Goal: Transaction & Acquisition: Book appointment/travel/reservation

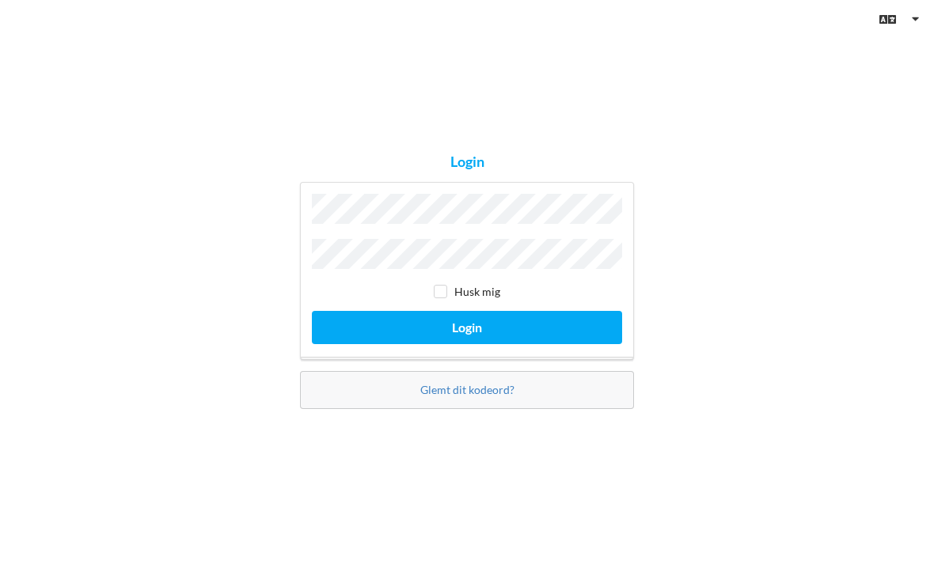
click at [508, 343] on button "Login" at bounding box center [467, 327] width 310 height 32
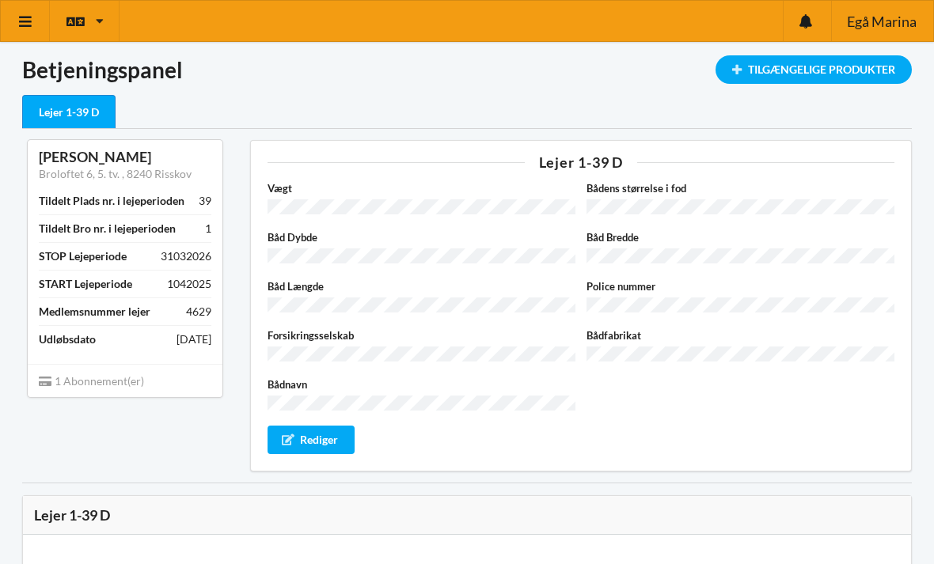
click at [801, 31] on div at bounding box center [806, 21] width 48 height 40
click at [25, 23] on icon at bounding box center [25, 21] width 17 height 14
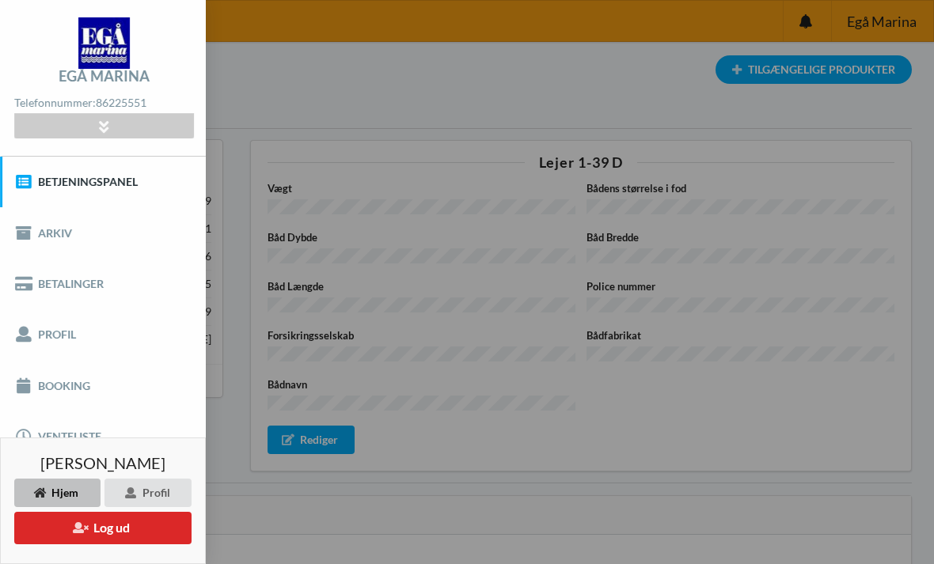
click at [42, 534] on button "Log ud" at bounding box center [102, 528] width 177 height 32
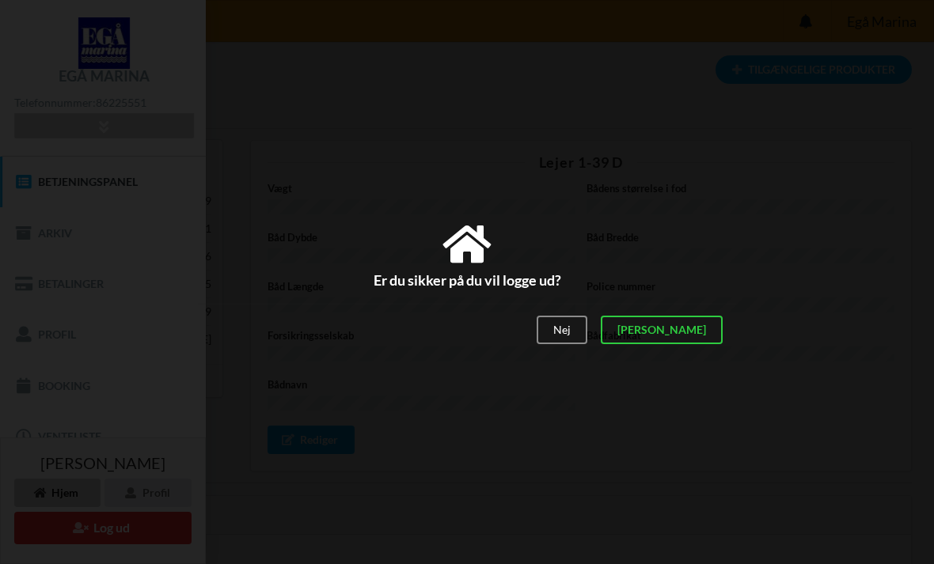
click at [713, 338] on div "[PERSON_NAME]" at bounding box center [662, 330] width 122 height 28
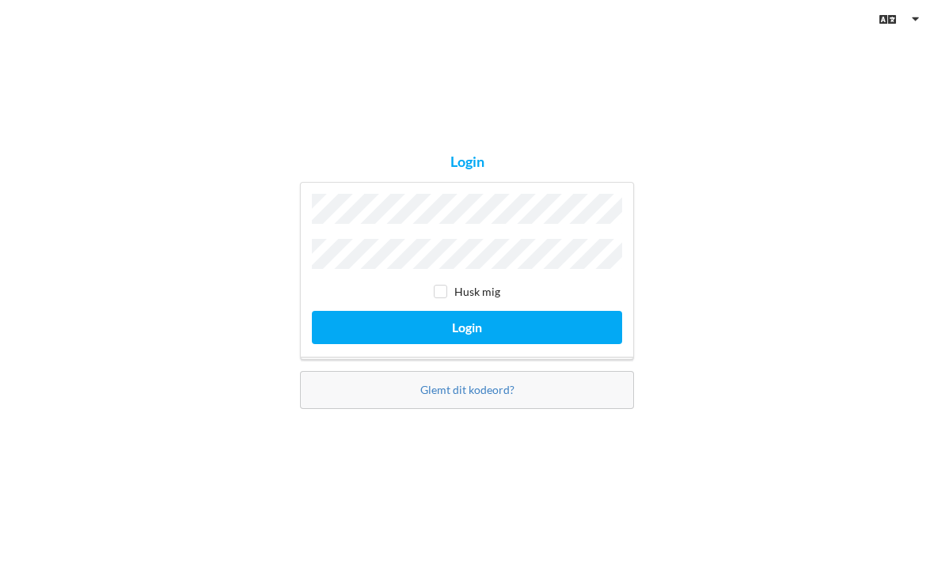
click at [512, 343] on button "Login" at bounding box center [467, 327] width 310 height 32
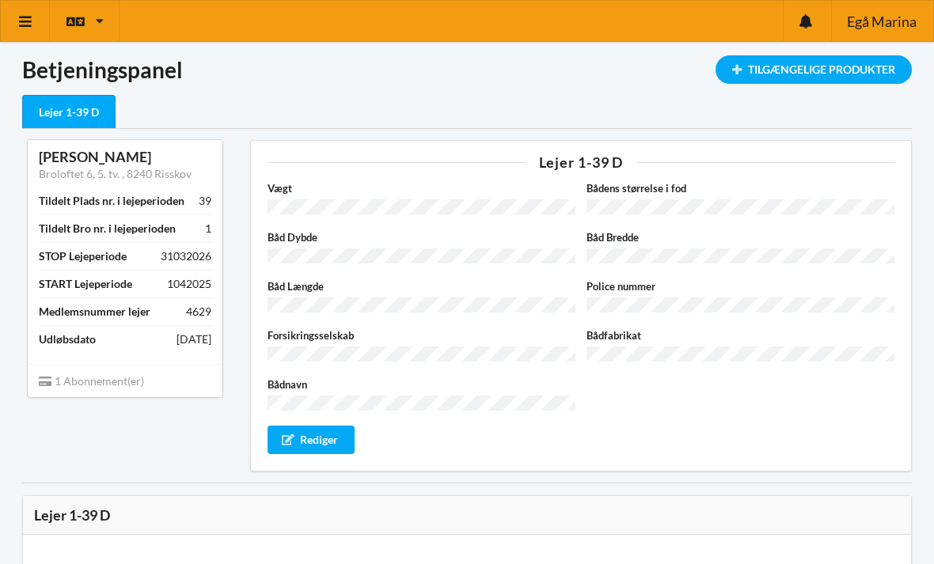
click at [743, 71] on div "Tilgængelige Produkter" at bounding box center [813, 69] width 196 height 28
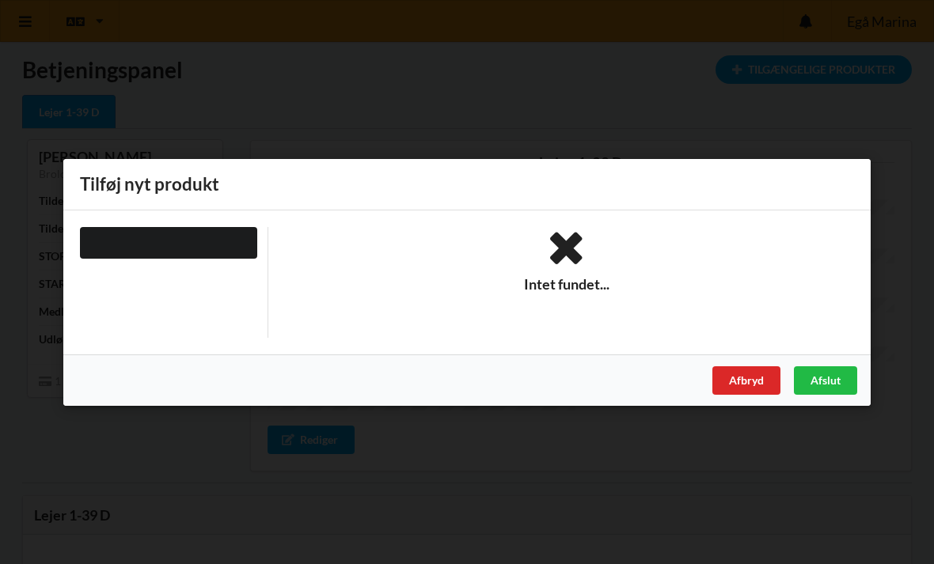
click at [204, 249] on div at bounding box center [168, 242] width 177 height 32
click at [748, 386] on div "Afbryd" at bounding box center [746, 380] width 68 height 28
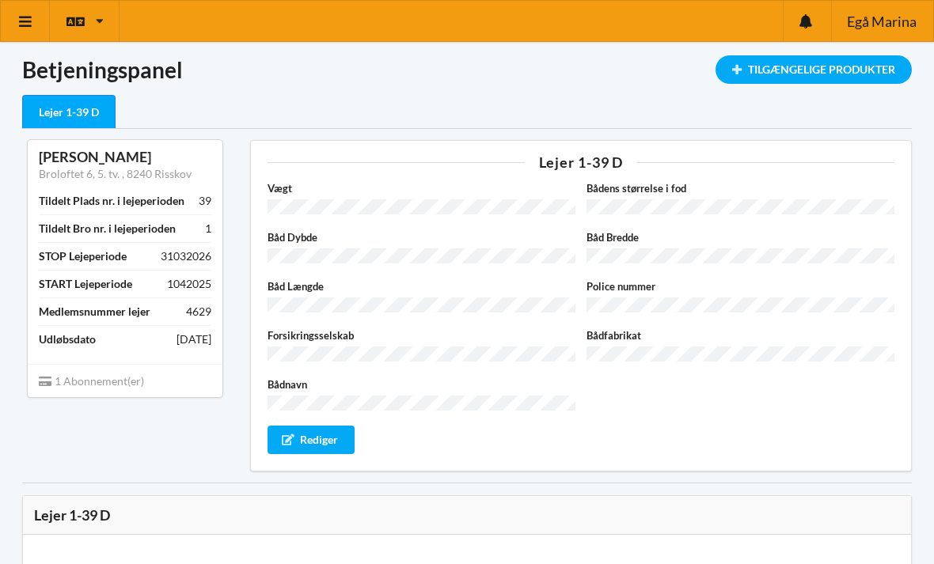
click at [18, 25] on icon at bounding box center [25, 21] width 17 height 14
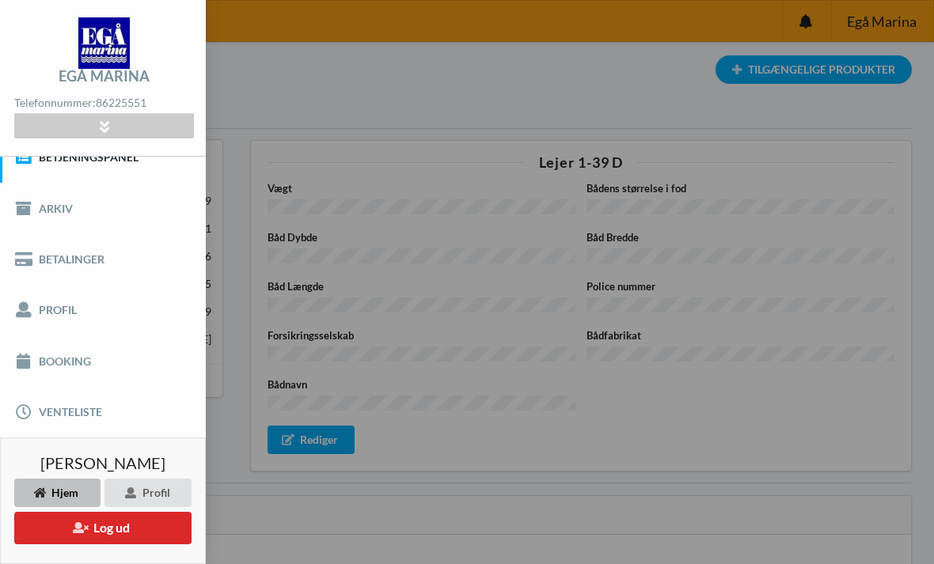
scroll to position [24, 0]
click at [36, 366] on link "Booking" at bounding box center [103, 361] width 206 height 51
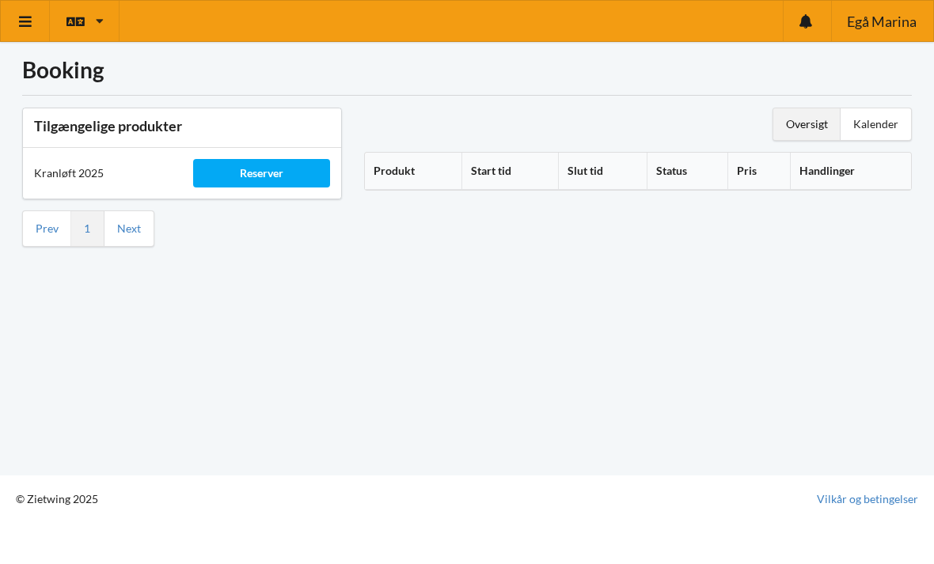
click at [282, 175] on div "Reserver" at bounding box center [261, 173] width 137 height 28
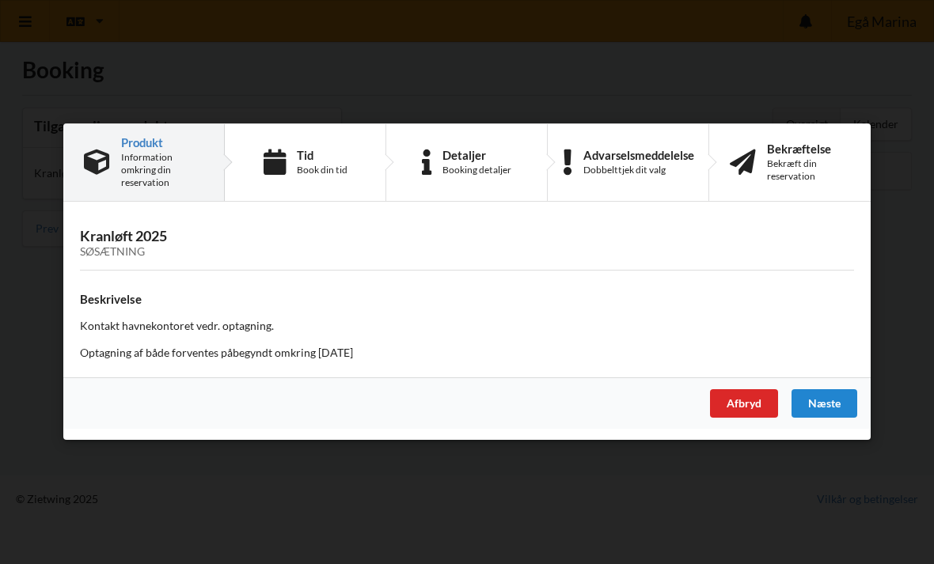
click at [835, 404] on div "Næste" at bounding box center [824, 404] width 66 height 28
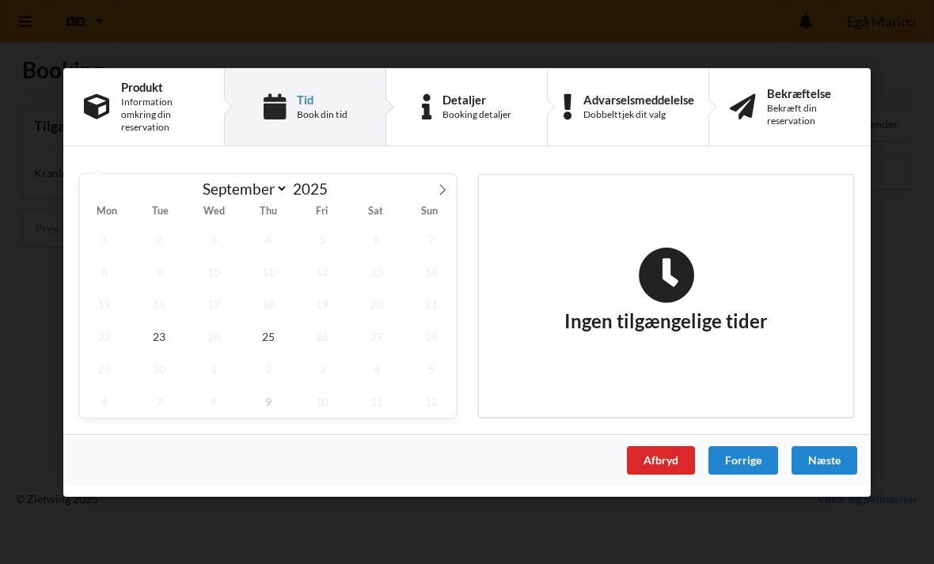
click at [451, 191] on span at bounding box center [442, 186] width 27 height 27
select select "9"
click at [112, 309] on span "13" at bounding box center [104, 303] width 49 height 32
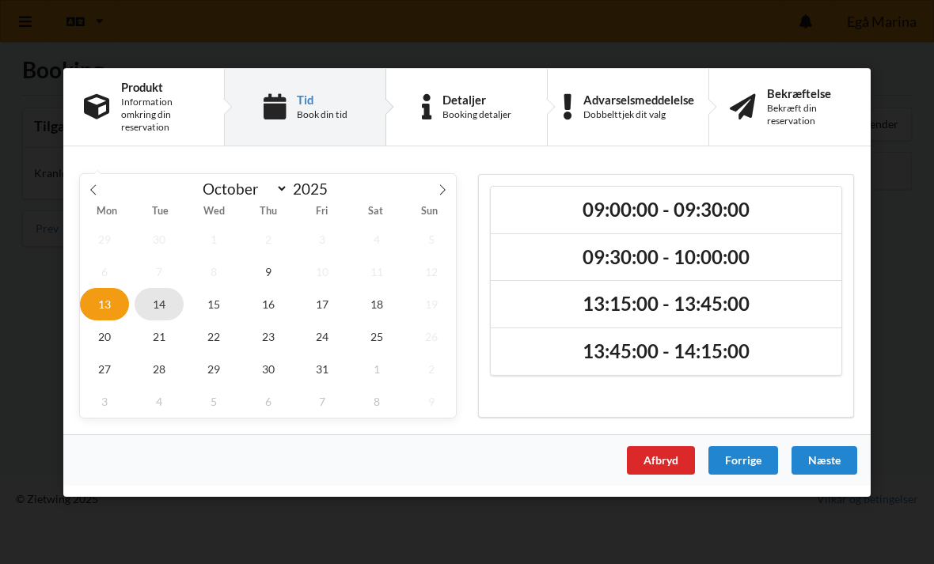
click at [166, 305] on span "14" at bounding box center [159, 303] width 49 height 32
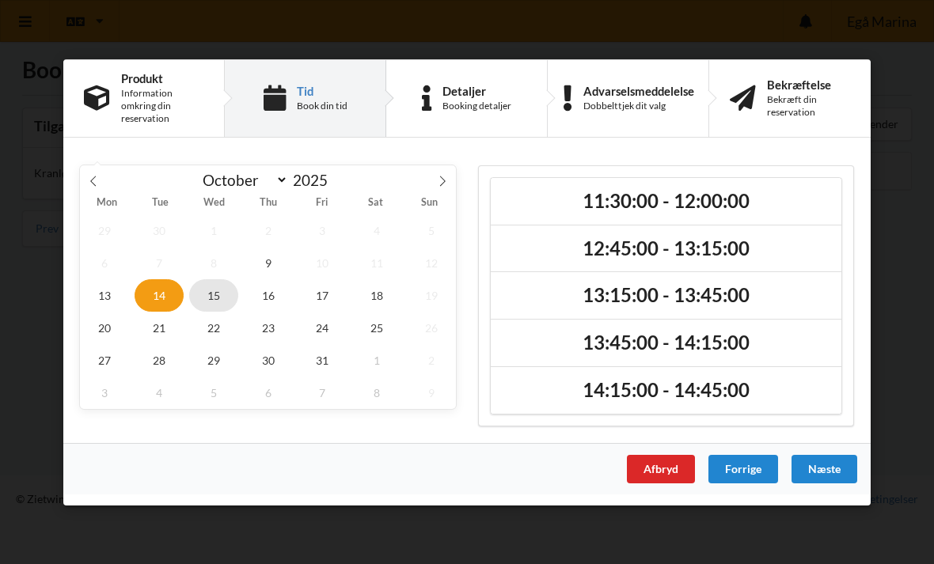
click at [221, 300] on span "15" at bounding box center [213, 295] width 49 height 32
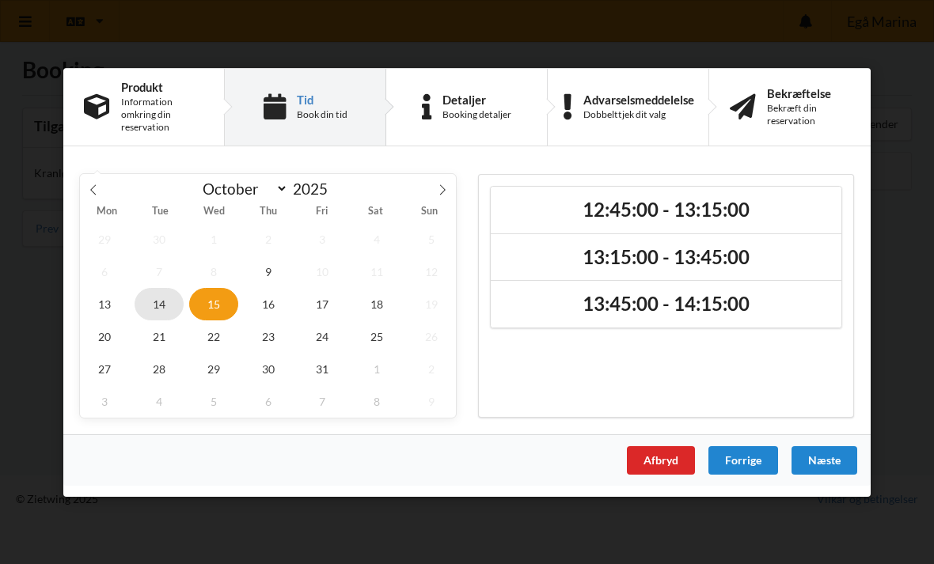
click at [164, 314] on span "14" at bounding box center [159, 303] width 49 height 32
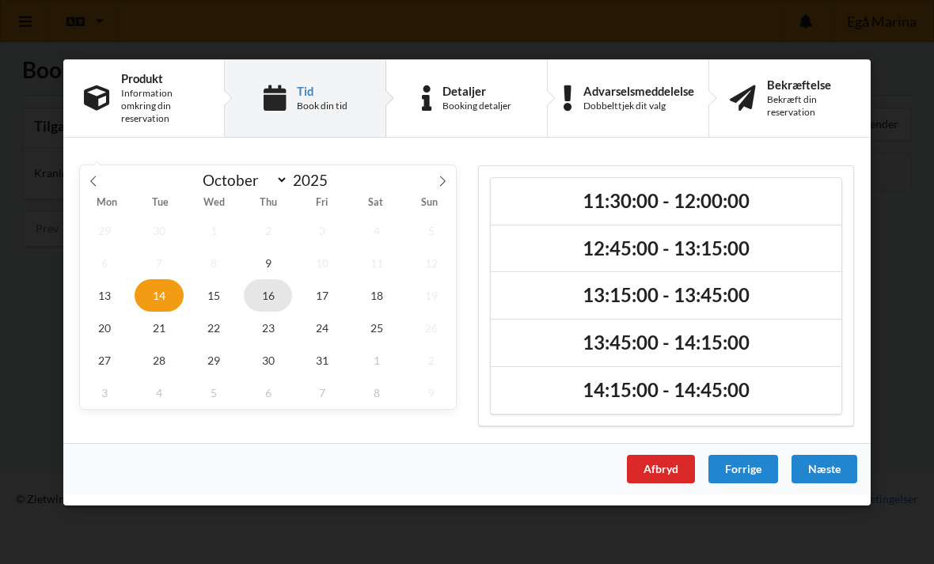
click at [267, 297] on span "16" at bounding box center [268, 295] width 49 height 32
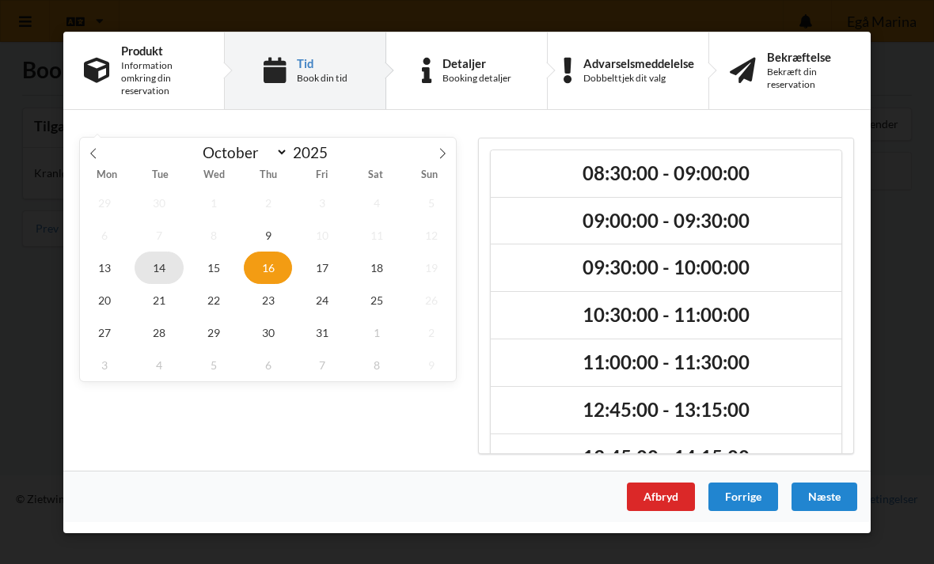
click at [169, 275] on span "14" at bounding box center [159, 267] width 49 height 32
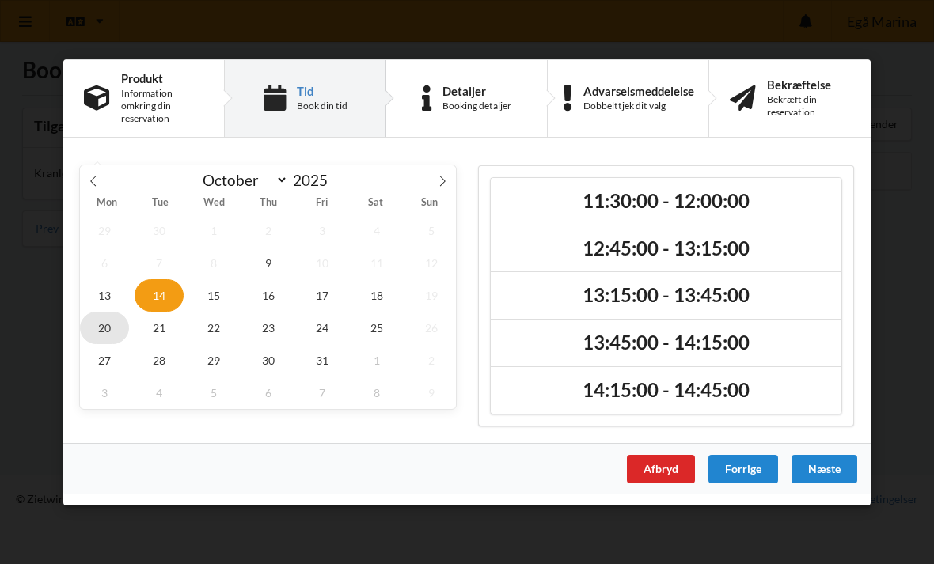
click at [100, 334] on span "20" at bounding box center [104, 327] width 49 height 32
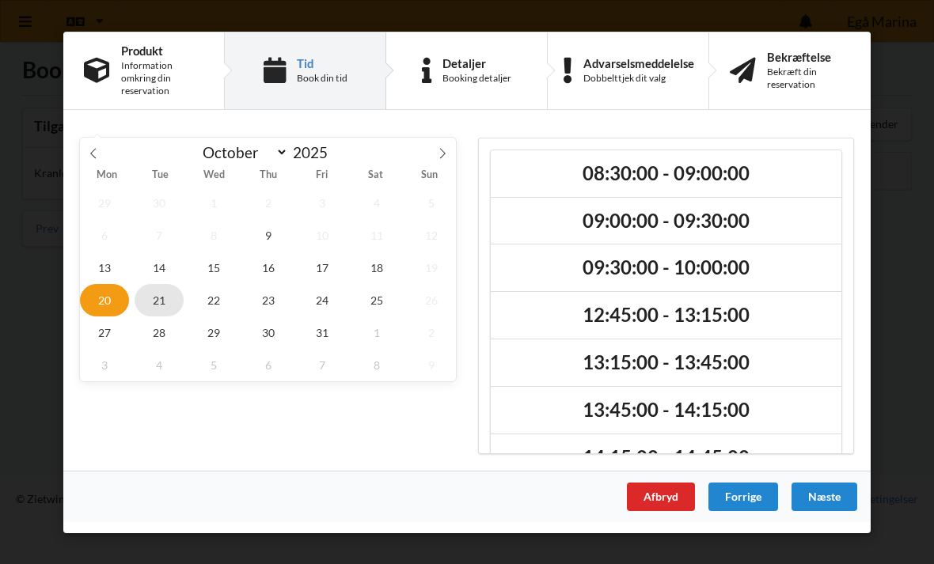
click at [148, 305] on span "21" at bounding box center [159, 299] width 49 height 32
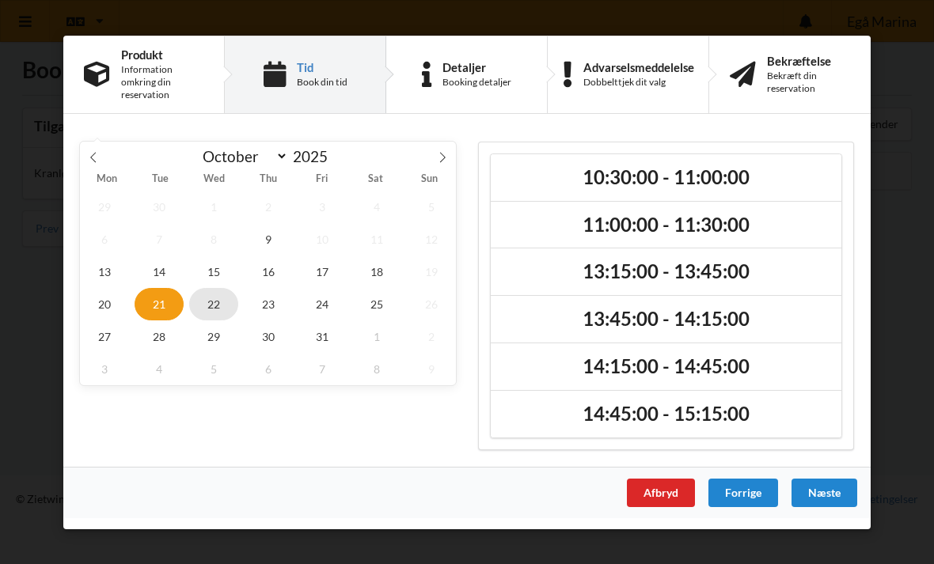
click at [204, 307] on span "22" at bounding box center [213, 303] width 49 height 32
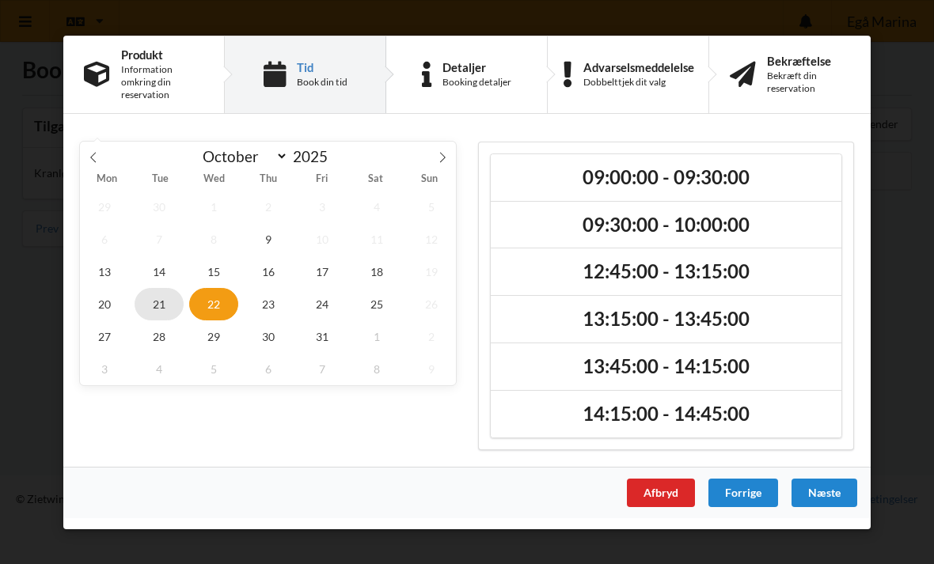
click at [167, 306] on span "21" at bounding box center [159, 303] width 49 height 32
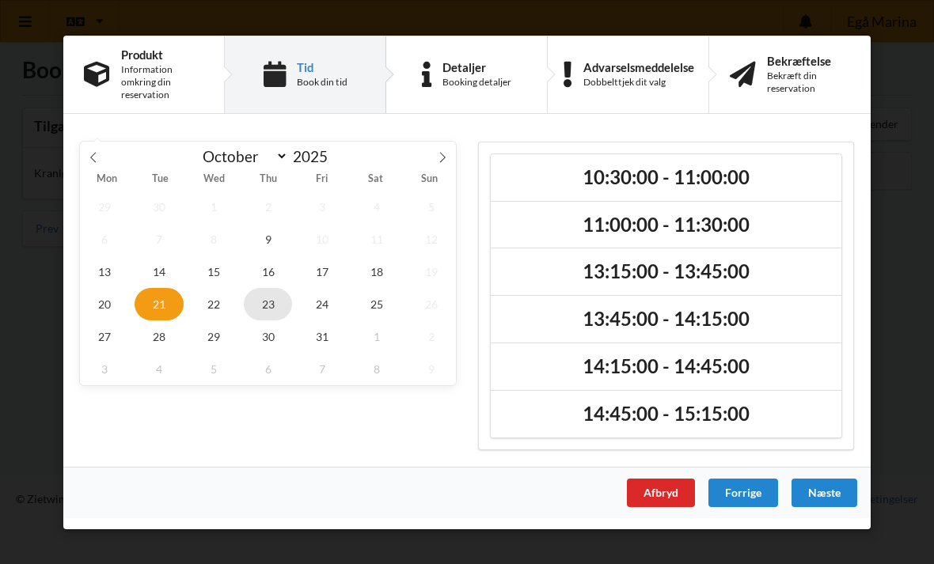
click at [260, 304] on span "23" at bounding box center [268, 303] width 49 height 32
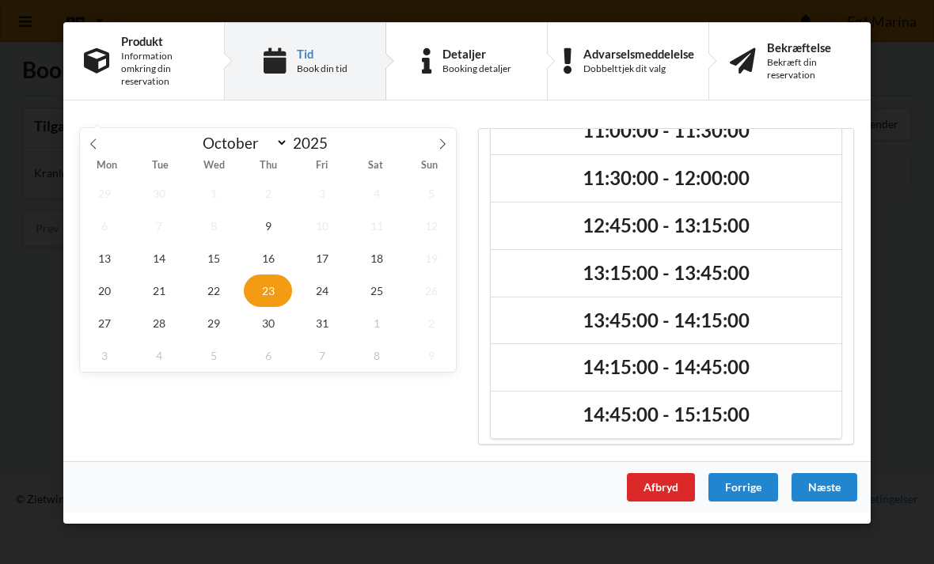
scroll to position [222, 0]
click at [229, 301] on span "22" at bounding box center [213, 291] width 49 height 32
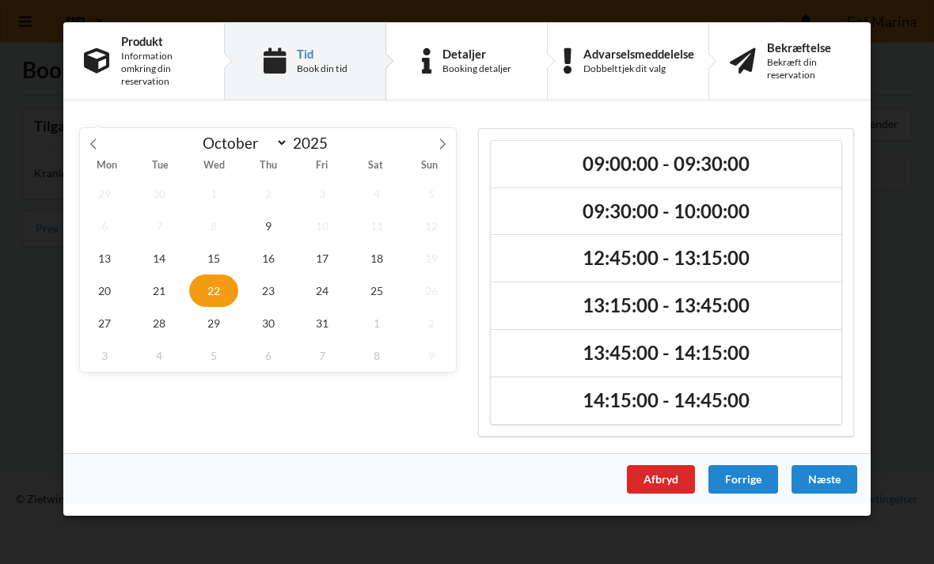
scroll to position [0, 0]
click at [206, 256] on span "15" at bounding box center [213, 258] width 49 height 32
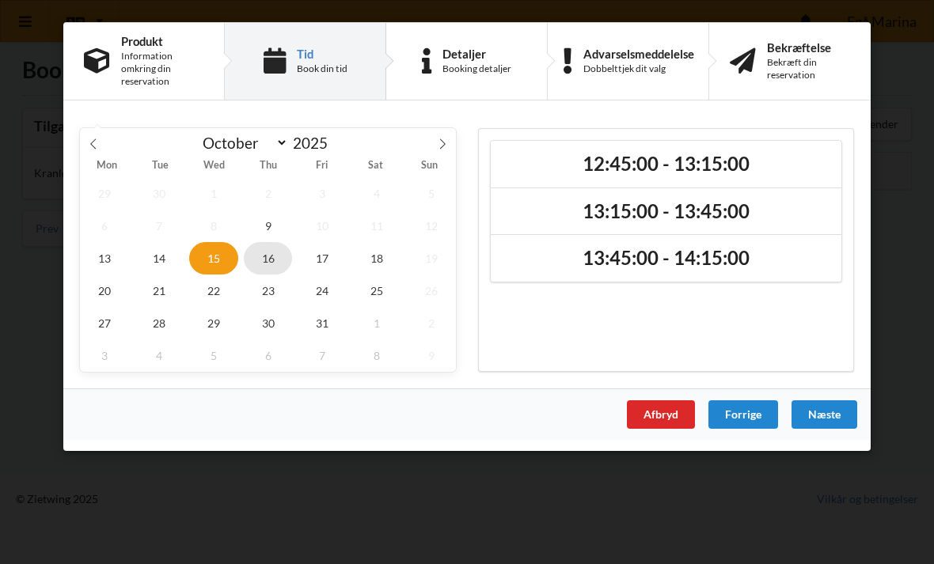
click at [272, 267] on span "16" at bounding box center [268, 258] width 49 height 32
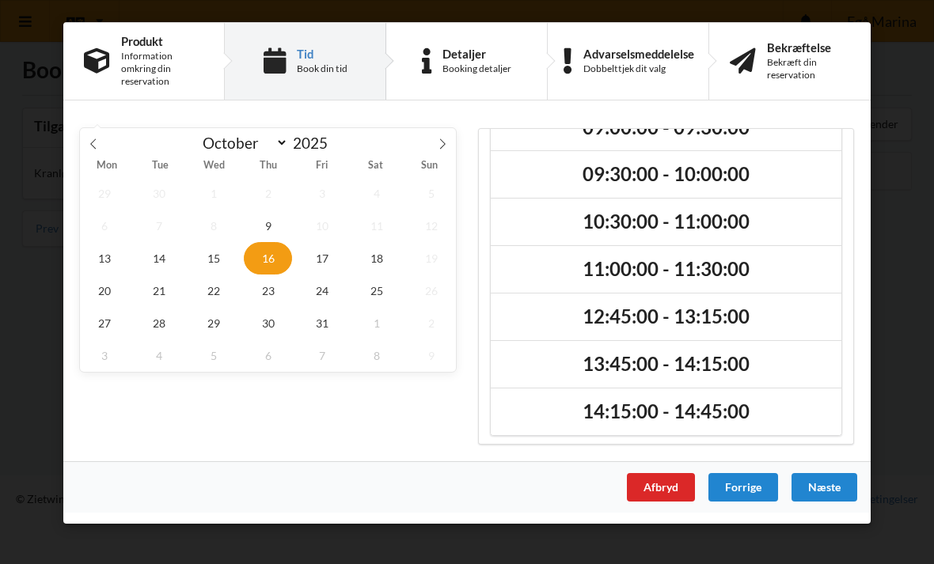
scroll to position [81, 0]
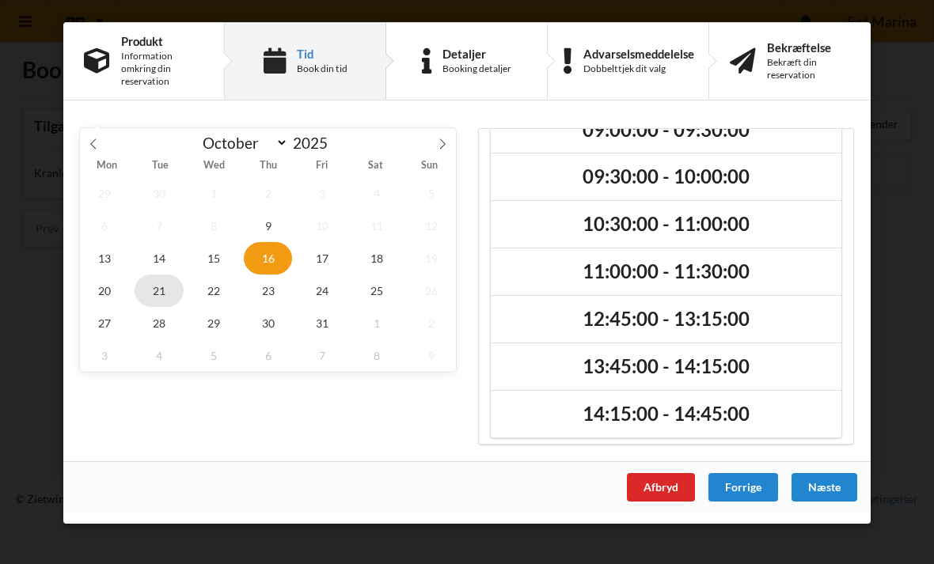
click at [158, 283] on span "21" at bounding box center [159, 291] width 49 height 32
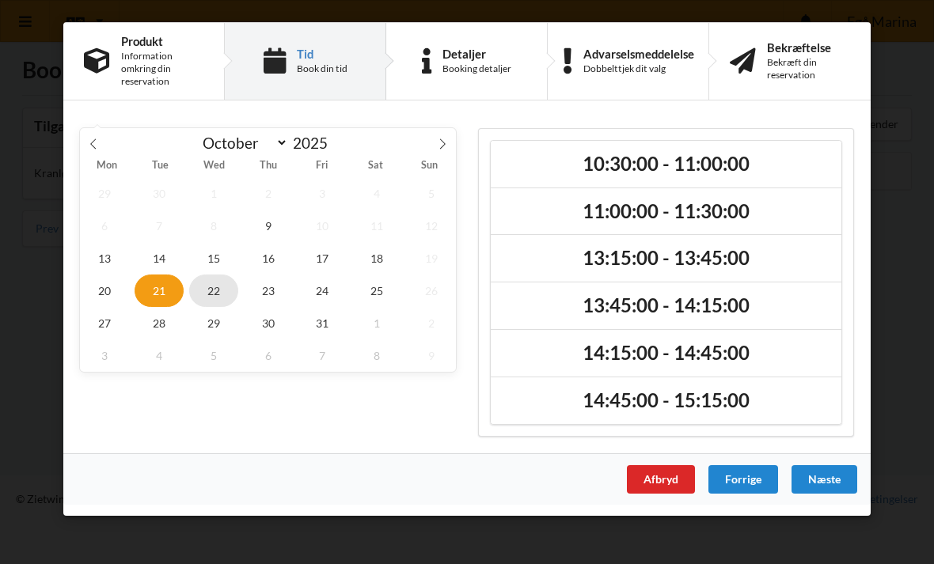
click at [214, 305] on span "22" at bounding box center [213, 291] width 49 height 32
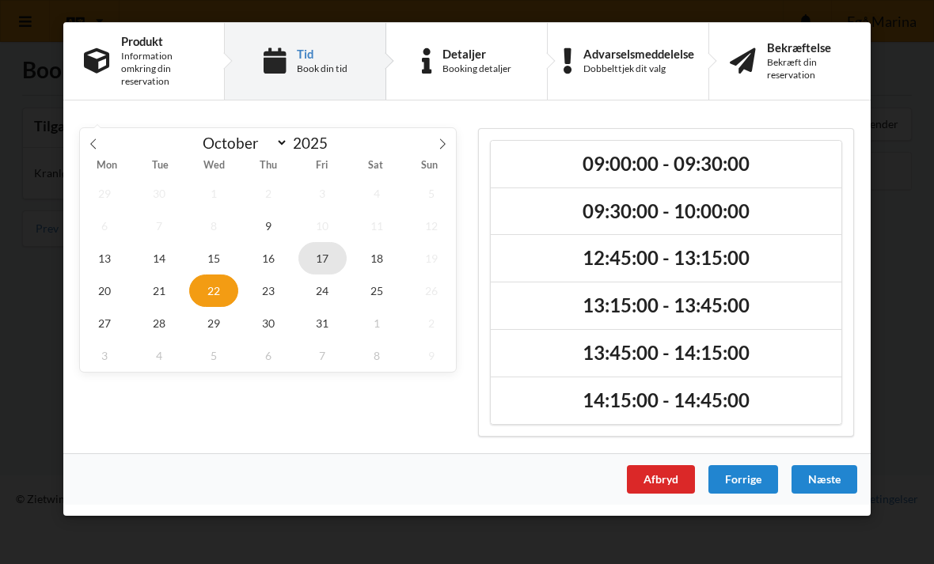
click at [331, 268] on span "17" at bounding box center [322, 258] width 49 height 32
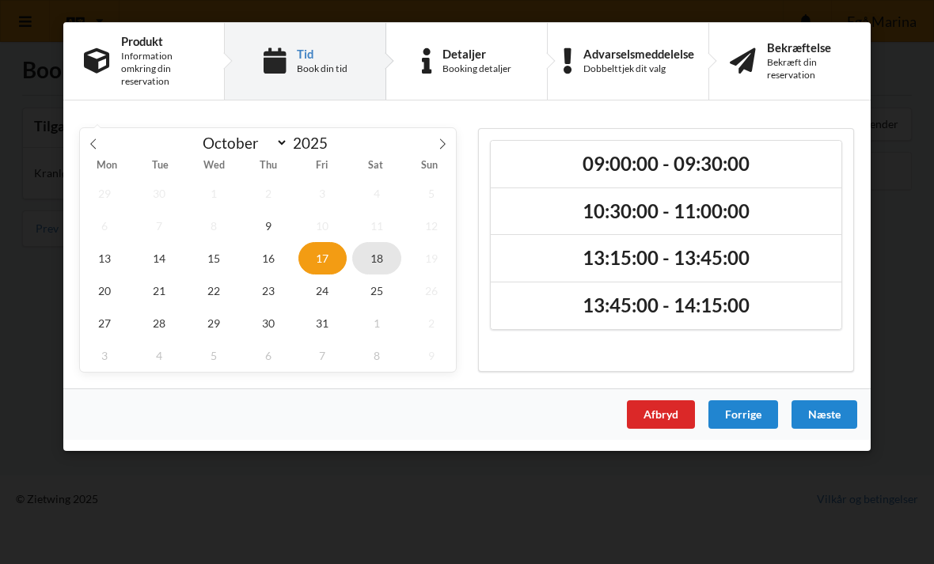
click at [373, 263] on span "18" at bounding box center [376, 258] width 49 height 32
click at [380, 295] on span "25" at bounding box center [376, 291] width 49 height 32
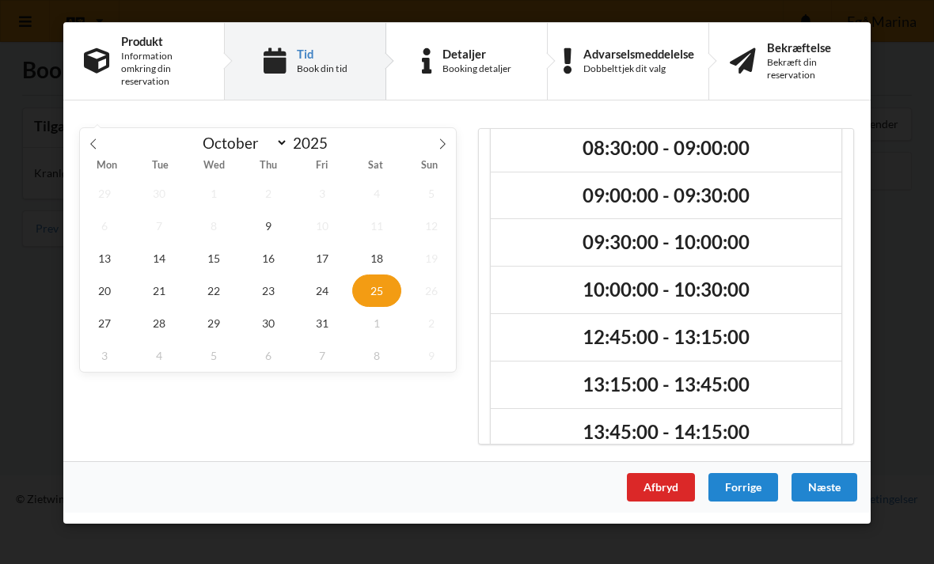
scroll to position [14, 0]
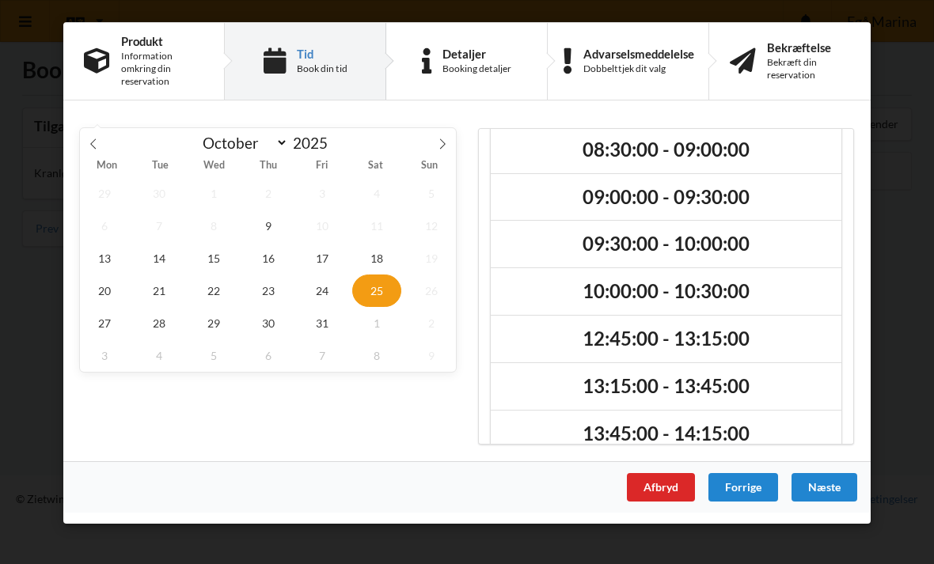
click at [896, 240] on div "Er du sikker på du vil logge ud? Nej Ja Vilkår og betingelser Brugerbetingelser…" at bounding box center [467, 282] width 934 height 564
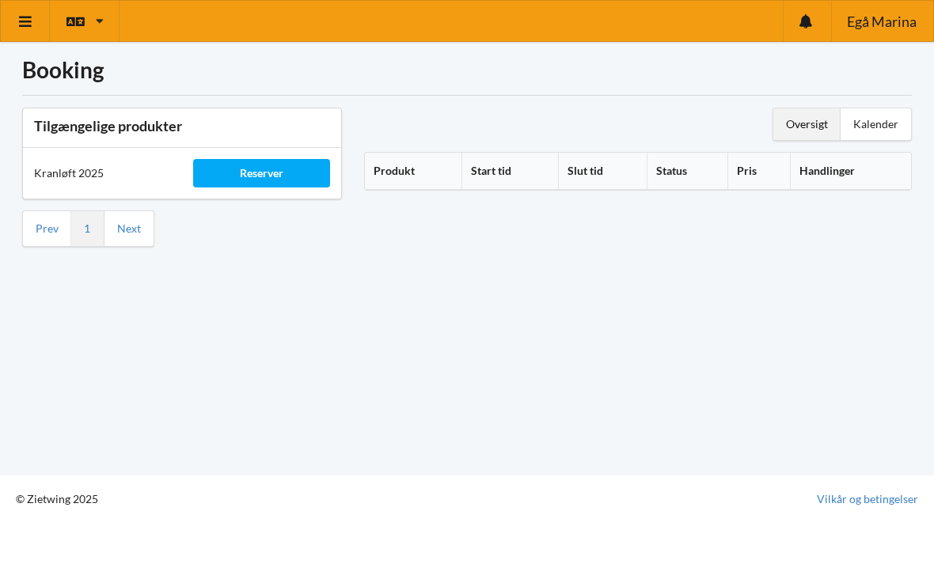
click at [246, 173] on div "Reserver" at bounding box center [261, 173] width 137 height 28
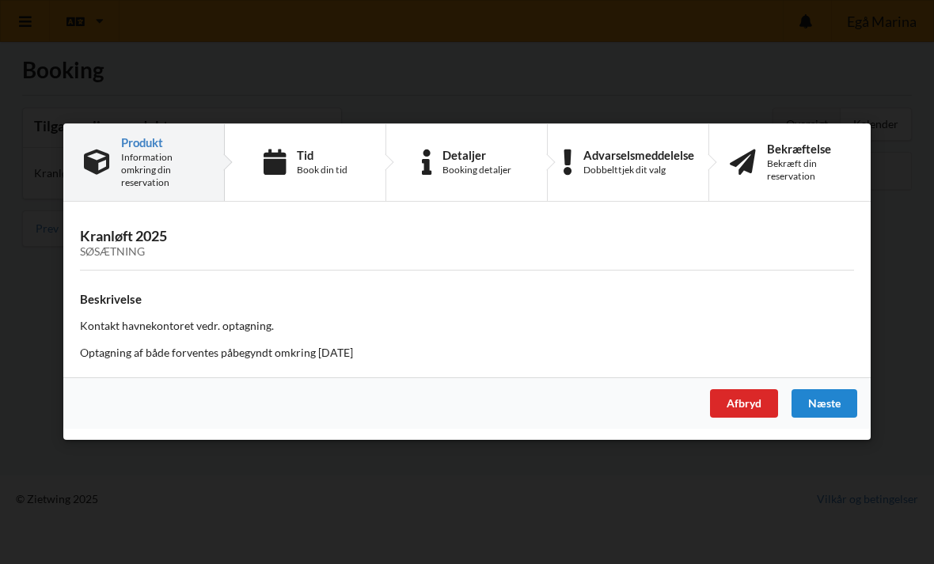
click at [282, 472] on div "Er du sikker på du vil logge ud? Nej Ja Vilkår og betingelser Brugerbetingelser…" at bounding box center [467, 282] width 934 height 564
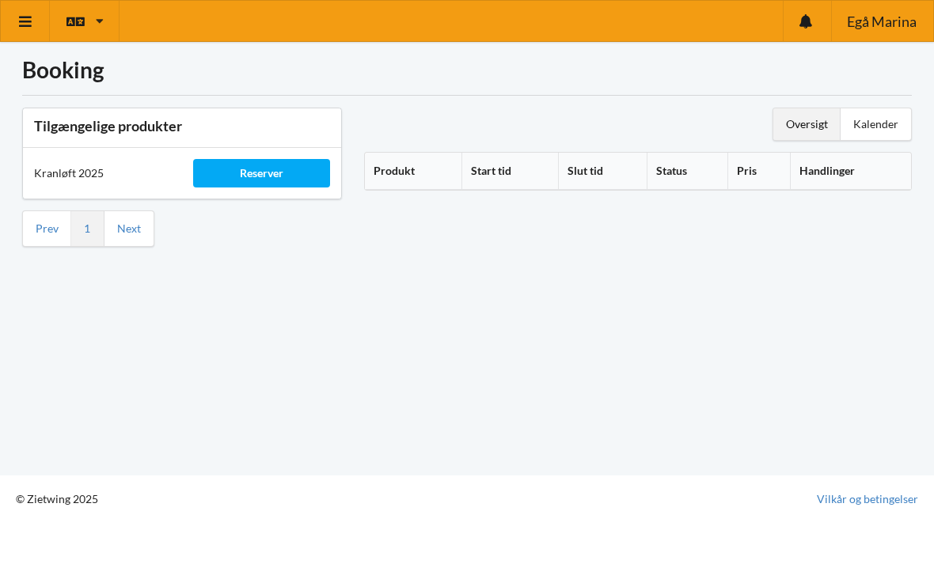
click at [263, 176] on div "Reserver" at bounding box center [261, 173] width 137 height 28
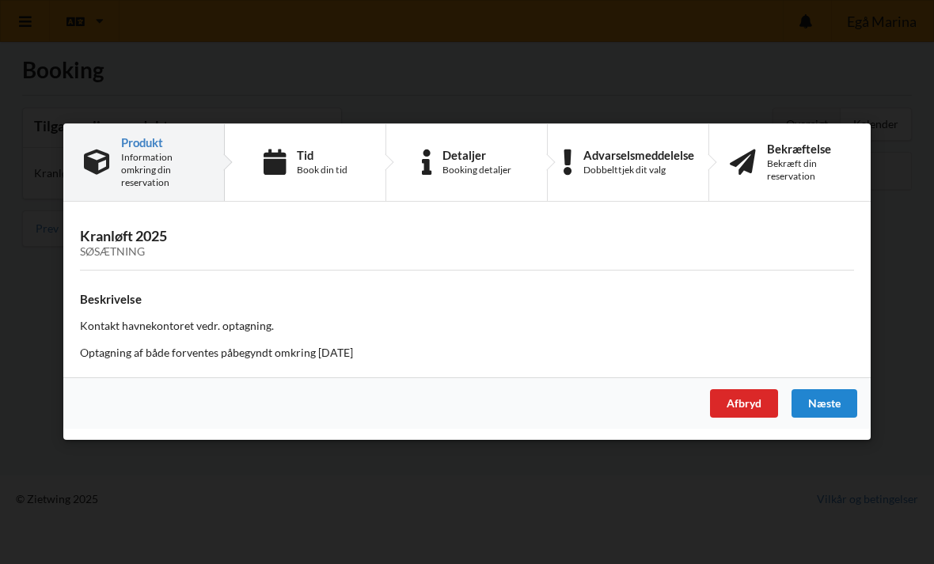
click at [714, 397] on div "Afbryd" at bounding box center [744, 404] width 68 height 28
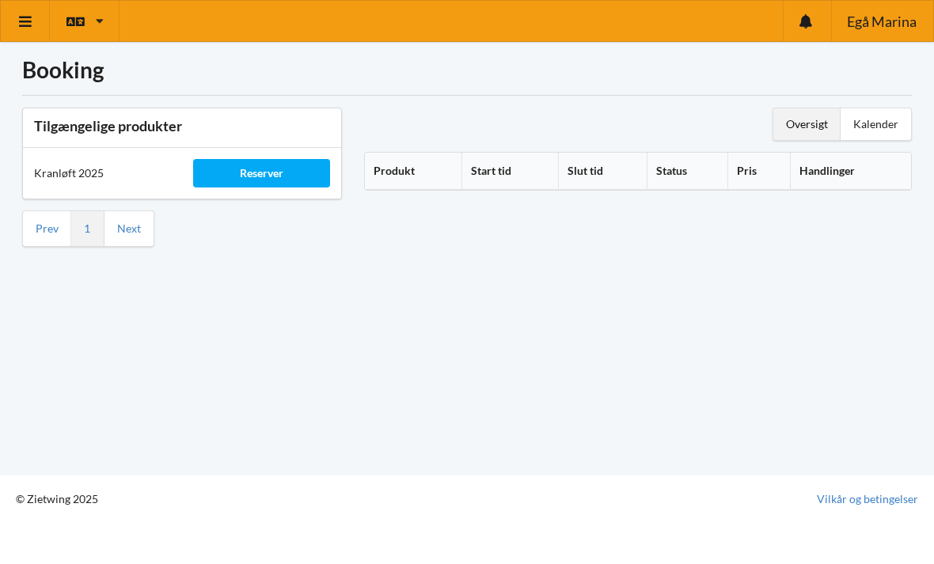
click at [26, 32] on link at bounding box center [25, 21] width 49 height 40
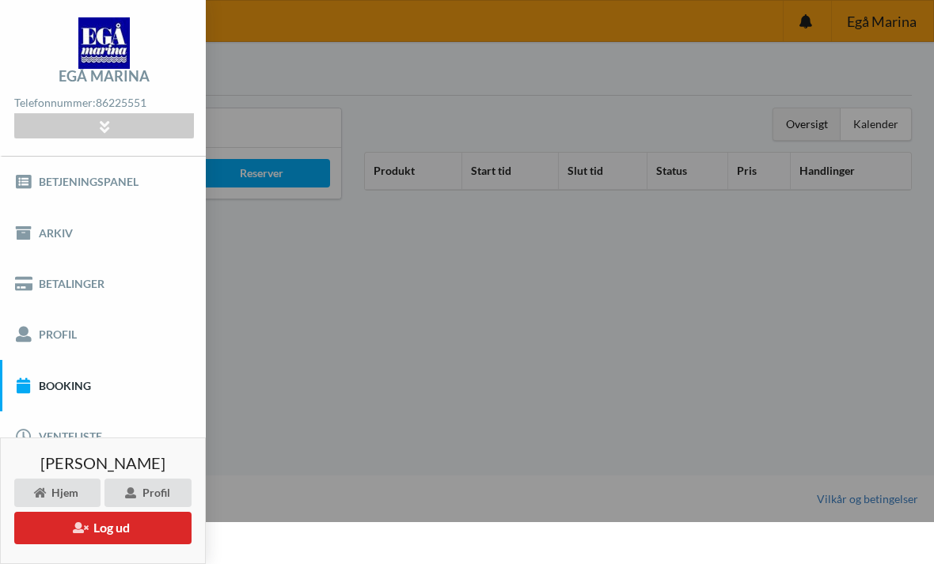
scroll to position [0, 0]
click at [120, 189] on link "Betjeningspanel" at bounding box center [103, 182] width 206 height 51
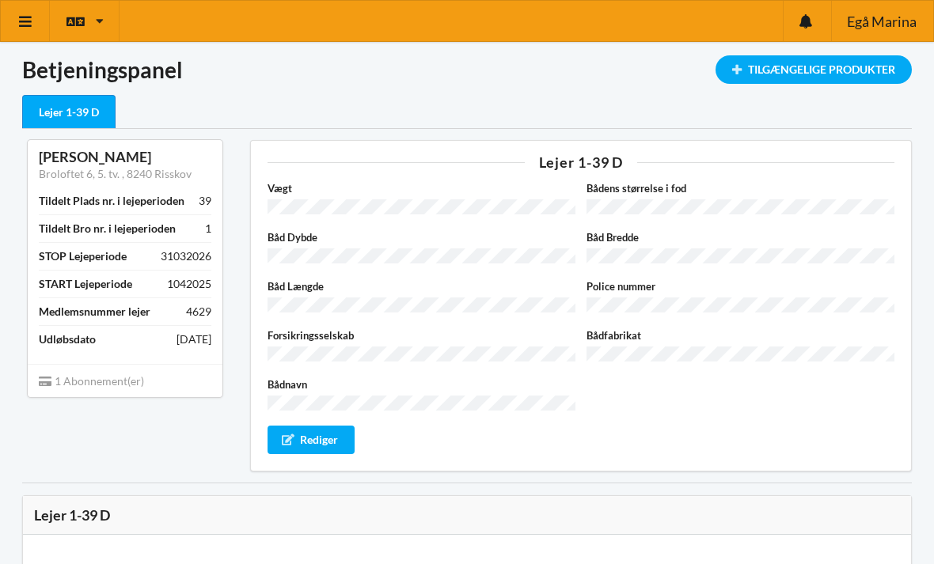
click at [20, 24] on icon at bounding box center [25, 21] width 17 height 14
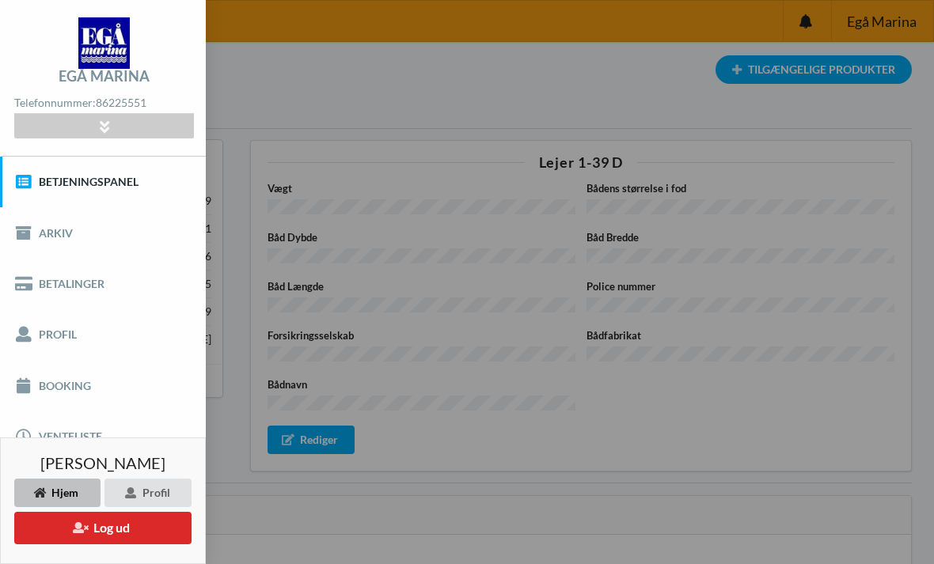
click at [84, 388] on link "Booking" at bounding box center [103, 385] width 206 height 51
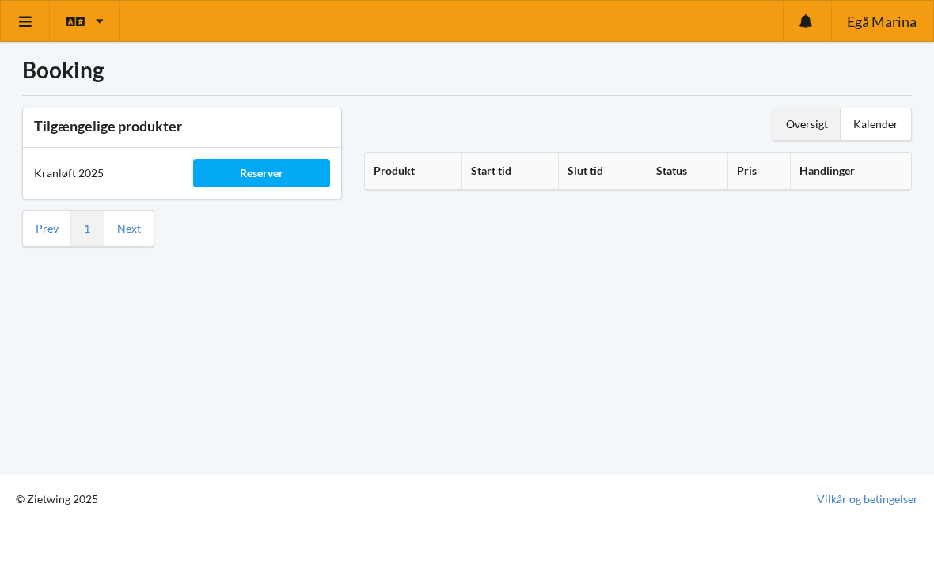
click at [275, 179] on div "Reserver" at bounding box center [261, 173] width 137 height 28
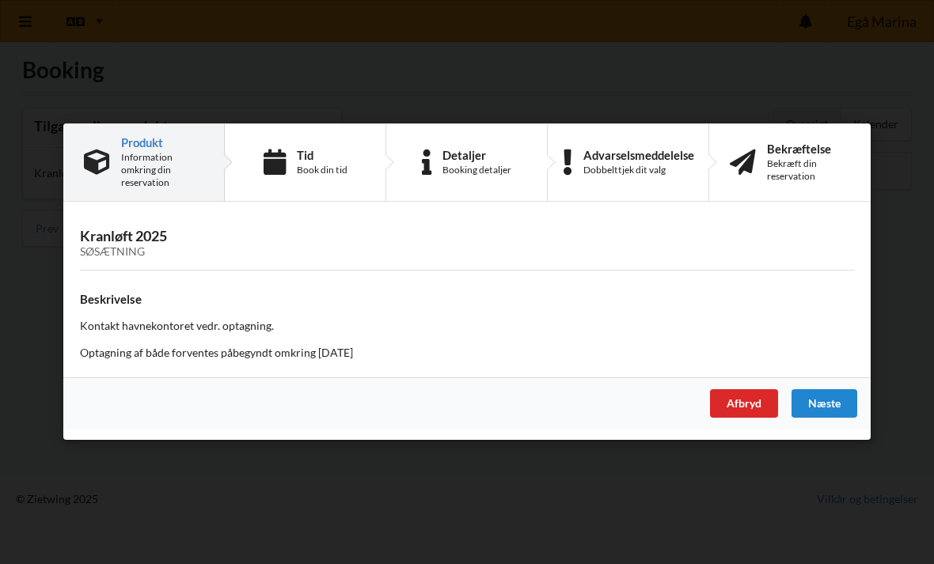
click at [838, 408] on div "Næste" at bounding box center [824, 404] width 66 height 28
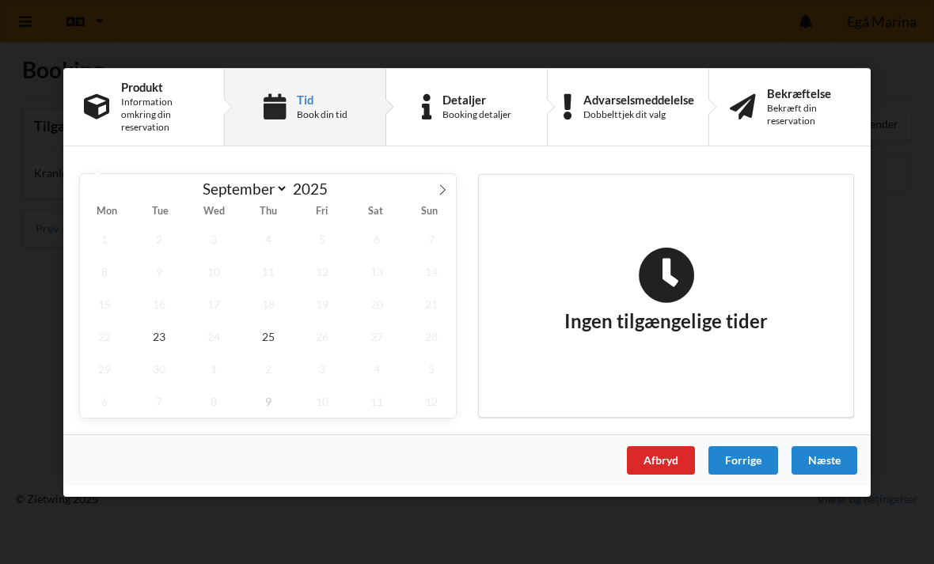
click at [444, 195] on icon at bounding box center [442, 189] width 11 height 11
select select "9"
click at [382, 334] on span "25" at bounding box center [376, 336] width 49 height 32
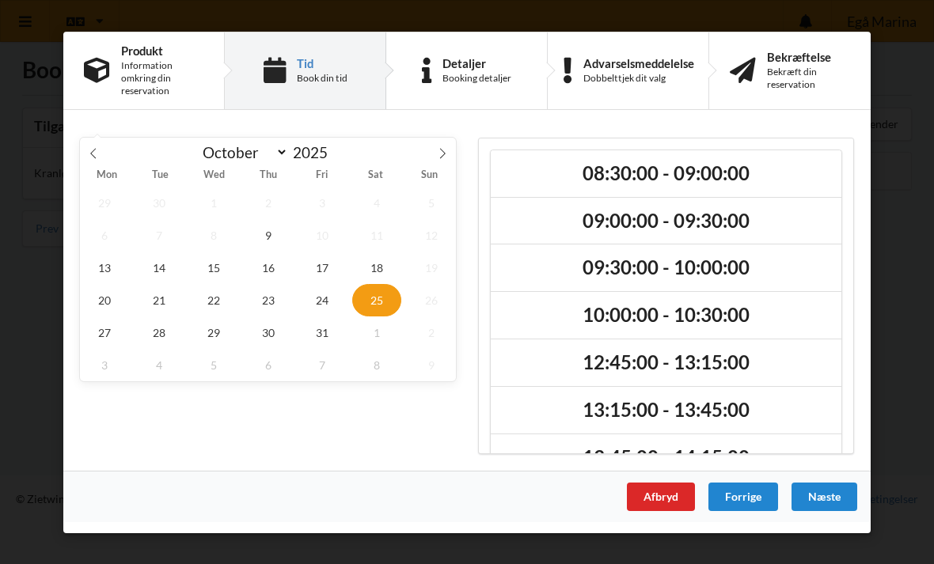
click at [387, 297] on span "25" at bounding box center [376, 299] width 49 height 32
click at [687, 365] on h2 "12:45:00 - 13:15:00" at bounding box center [666, 363] width 328 height 25
click at [831, 495] on div "Næste" at bounding box center [824, 496] width 66 height 28
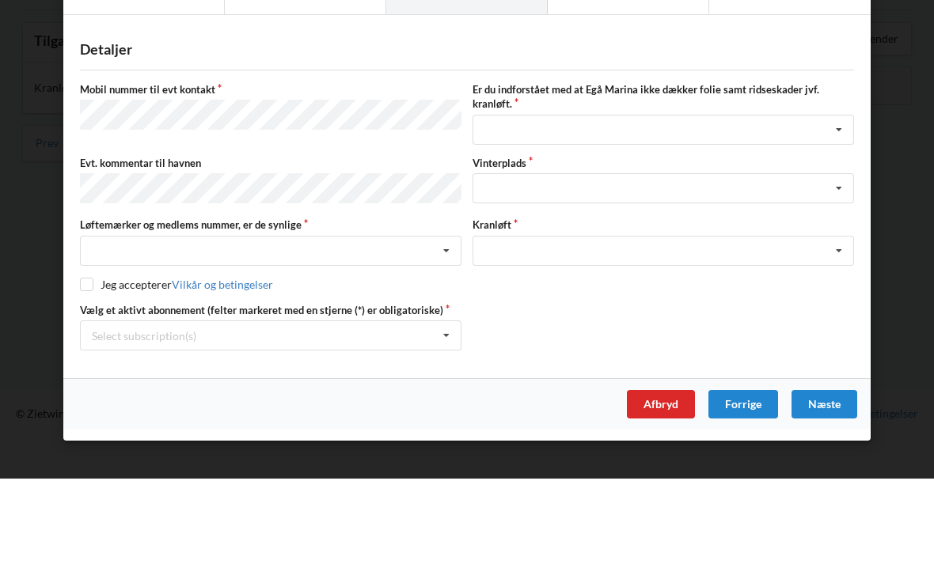
scroll to position [17, 0]
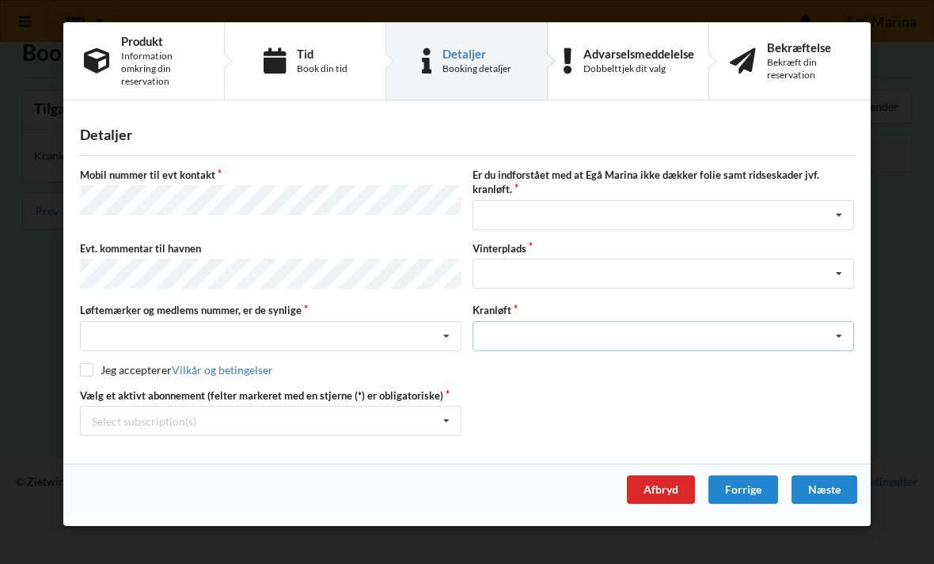
click at [834, 339] on icon at bounding box center [839, 336] width 24 height 29
click at [535, 368] on div "Optagning" at bounding box center [663, 365] width 380 height 29
click at [445, 339] on icon at bounding box center [446, 336] width 24 height 29
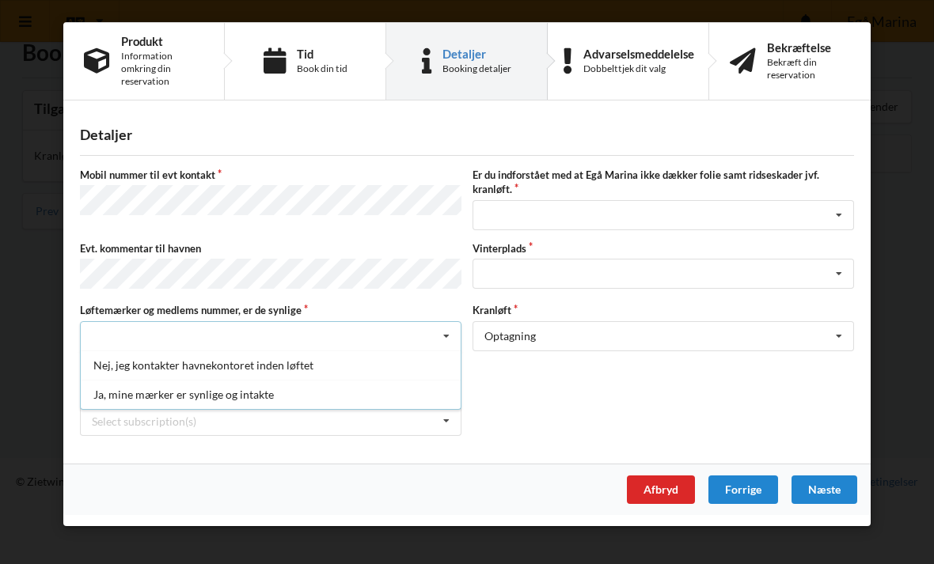
click at [233, 391] on div "Ja, mine mærker er synlige og intakte" at bounding box center [271, 394] width 380 height 29
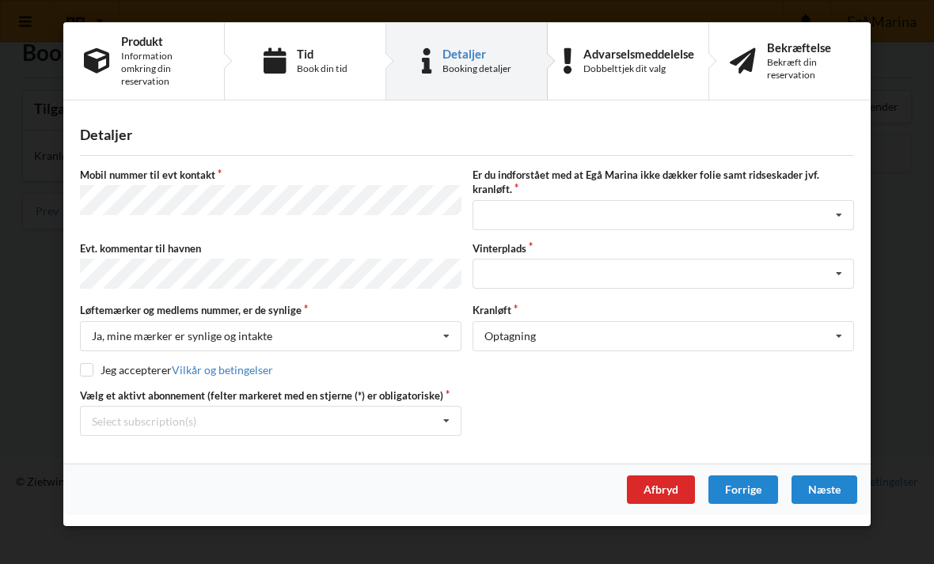
click at [89, 371] on input "checkbox" at bounding box center [86, 369] width 13 height 13
checkbox input "true"
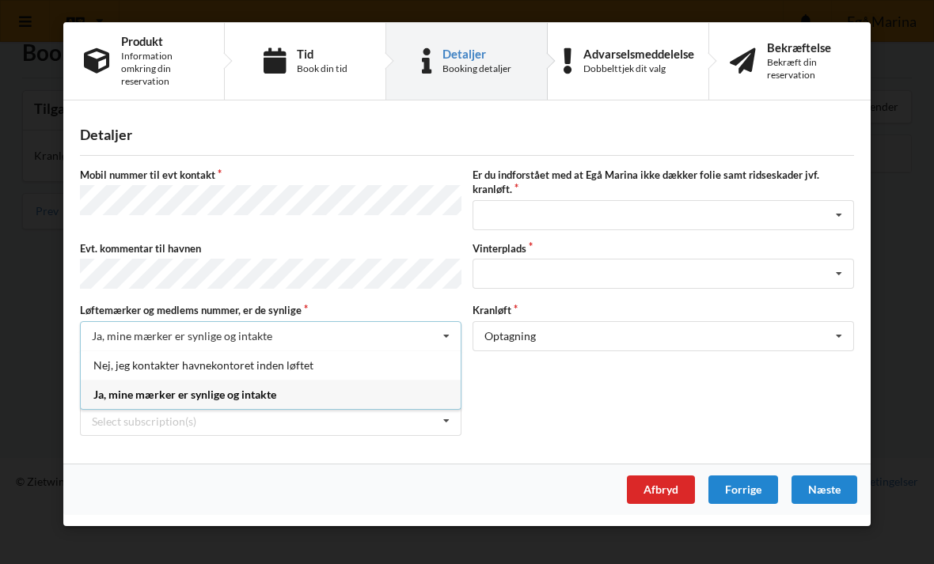
click at [375, 397] on div "Ja, mine mærker er synlige og intakte" at bounding box center [271, 394] width 380 height 29
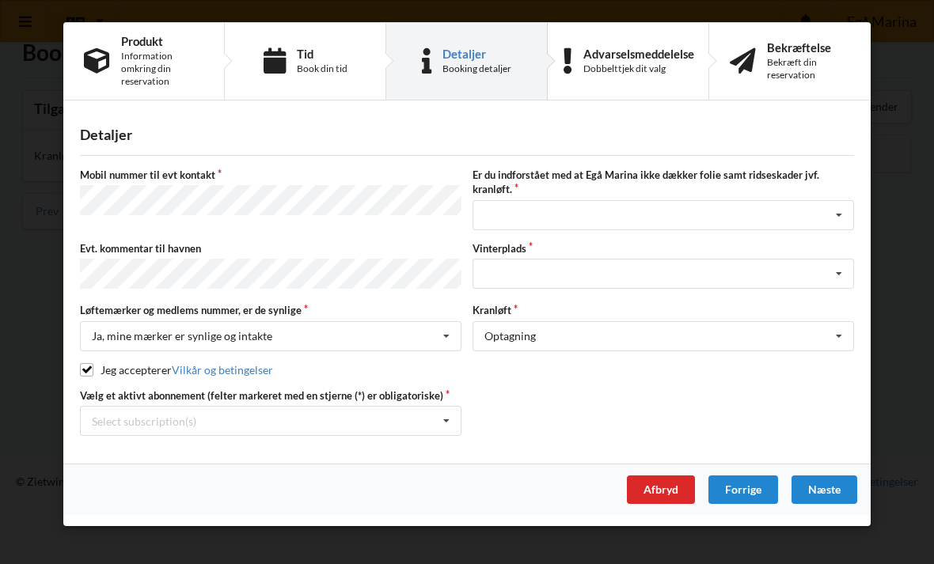
click at [328, 75] on div "Tid Book din tid" at bounding box center [305, 61] width 161 height 77
select select "9"
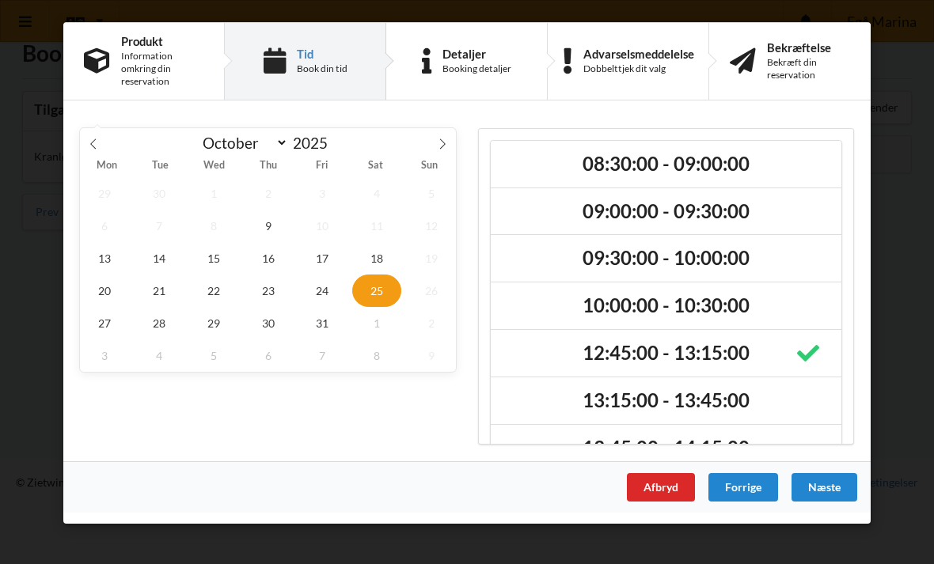
scroll to position [17, 0]
click at [384, 290] on span "25" at bounding box center [376, 291] width 49 height 32
click at [718, 369] on div "12:45:00 - 13:15:00" at bounding box center [666, 352] width 351 height 47
click at [676, 351] on h2 "12:45:00 - 13:15:00" at bounding box center [666, 353] width 328 height 25
click at [829, 491] on div "Næste" at bounding box center [824, 487] width 66 height 28
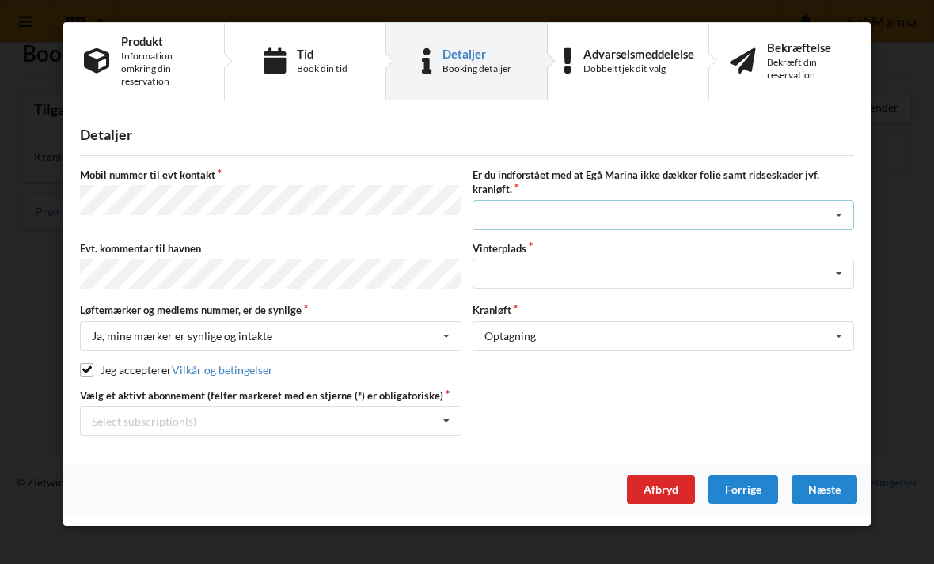
click at [839, 222] on icon at bounding box center [839, 215] width 24 height 29
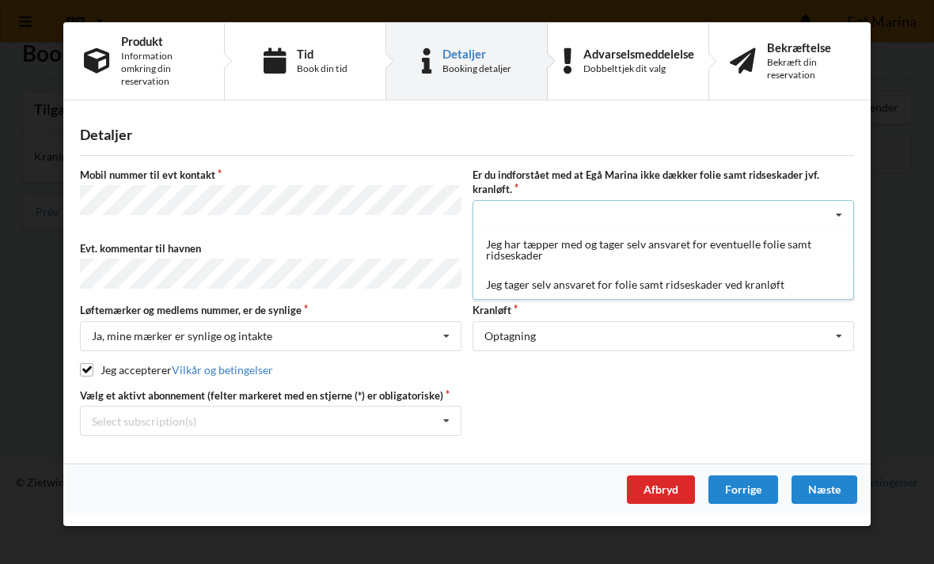
click at [752, 286] on div "Jeg tager selv ansvaret for folie samt ridseskader ved kranløft" at bounding box center [663, 284] width 380 height 29
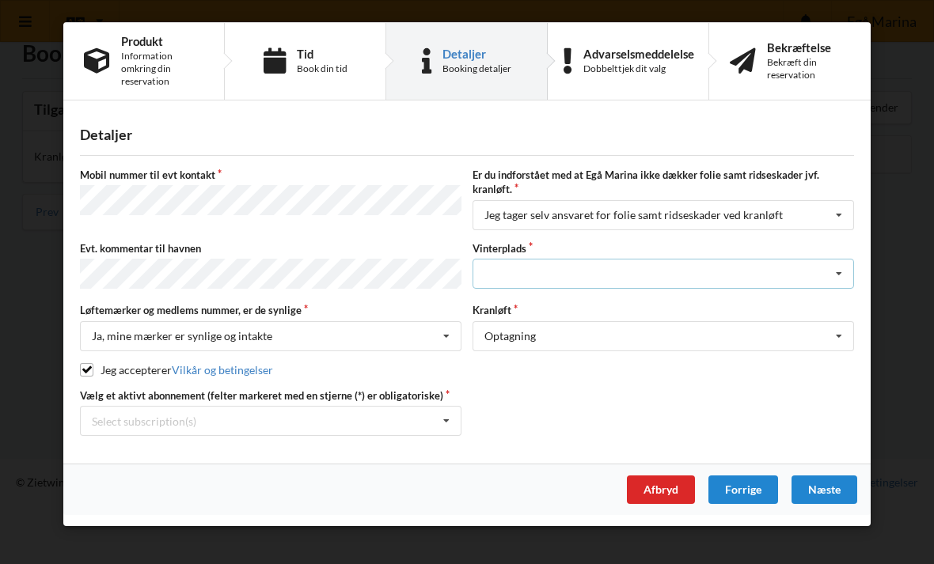
click at [841, 282] on icon at bounding box center [839, 274] width 24 height 29
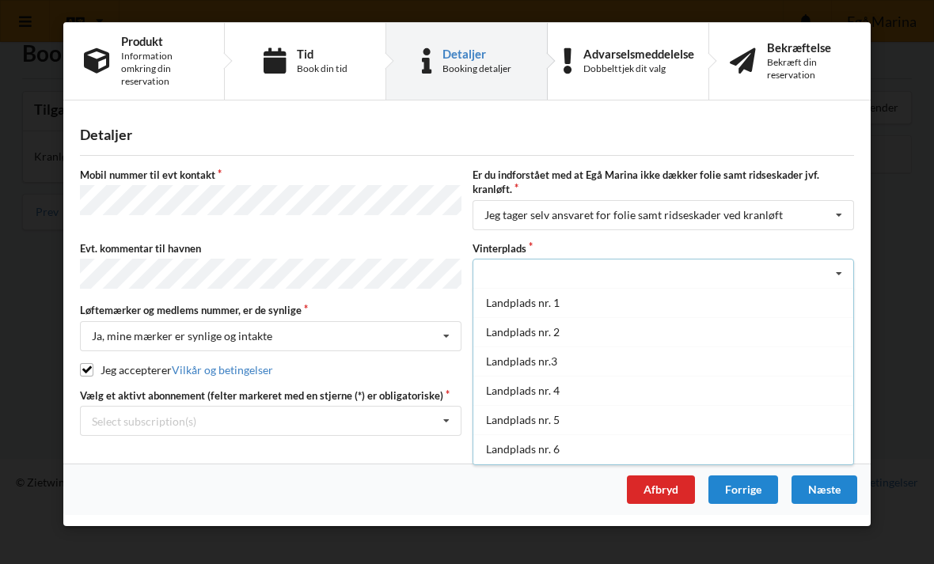
click at [612, 388] on div "Landplads nr. 4" at bounding box center [663, 390] width 380 height 29
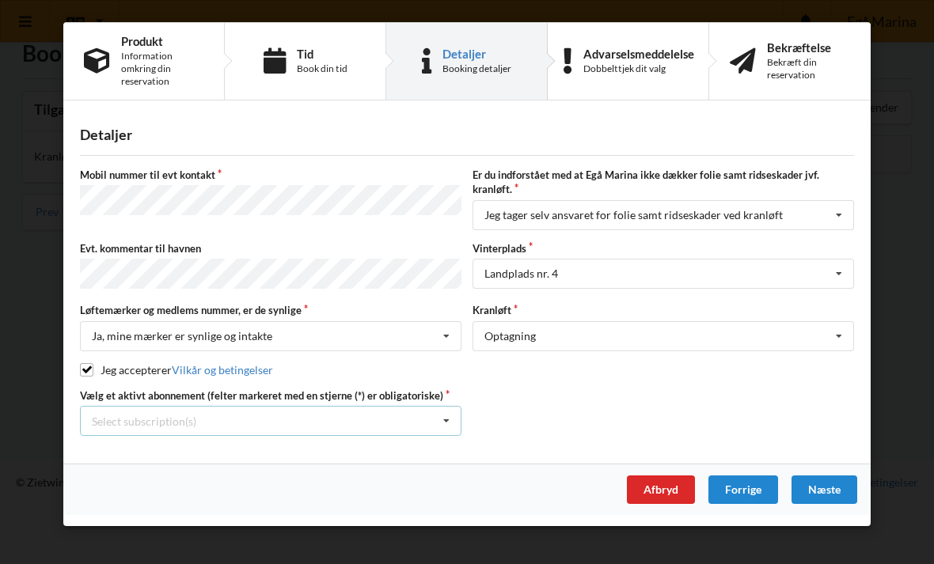
click at [434, 426] on icon at bounding box center [446, 421] width 24 height 29
click at [239, 453] on div "* Lejer 1-39 D" at bounding box center [271, 449] width 380 height 29
click at [841, 491] on div "Næste" at bounding box center [824, 490] width 66 height 28
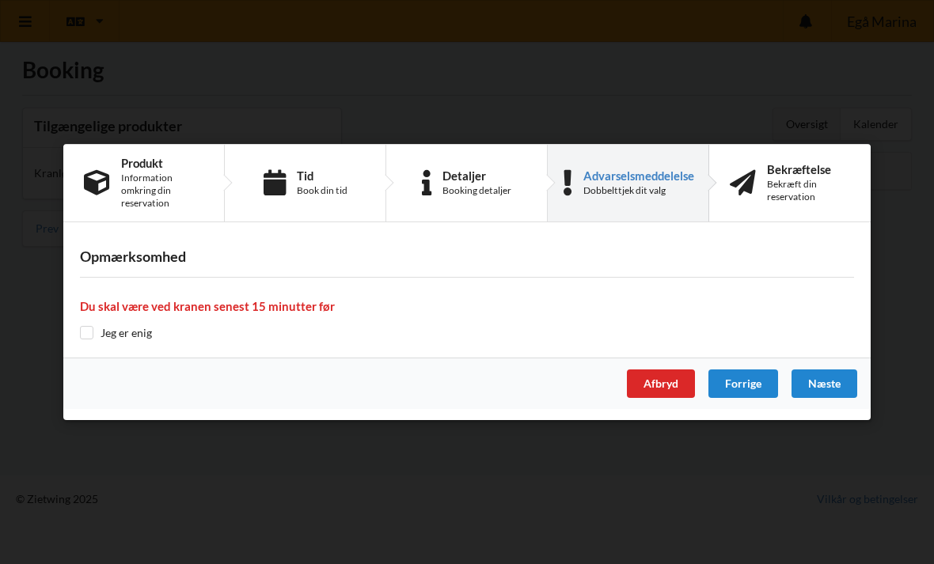
scroll to position [9, 0]
click at [89, 337] on input "checkbox" at bounding box center [86, 332] width 13 height 13
checkbox input "true"
click at [837, 388] on div "Næste" at bounding box center [824, 383] width 66 height 28
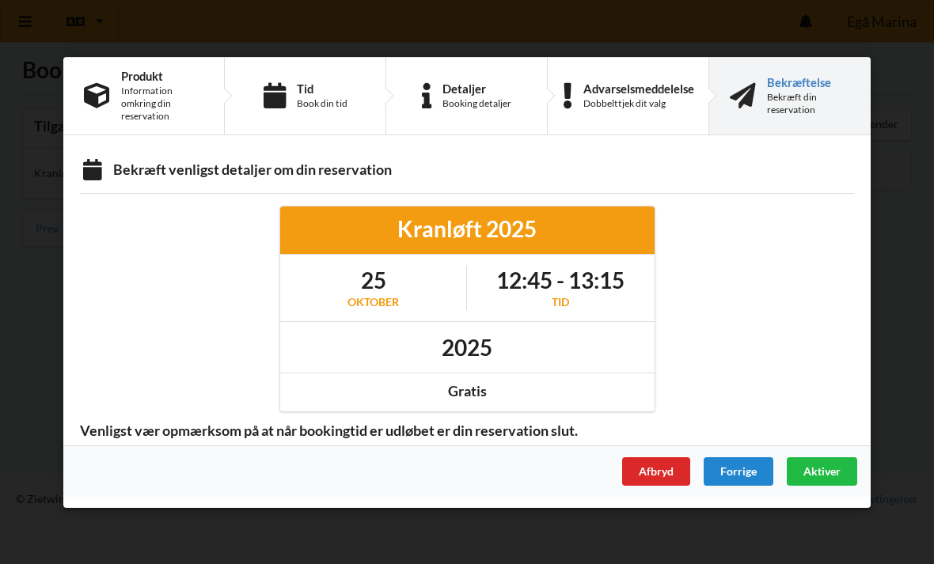
click at [836, 482] on div "Aktiver" at bounding box center [821, 471] width 70 height 28
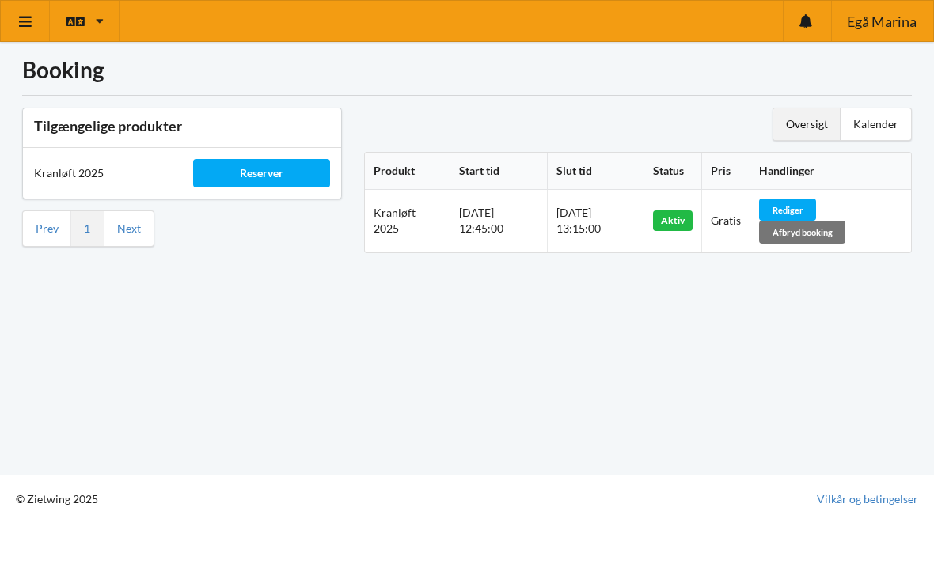
click at [887, 123] on div "Kalender" at bounding box center [875, 124] width 70 height 32
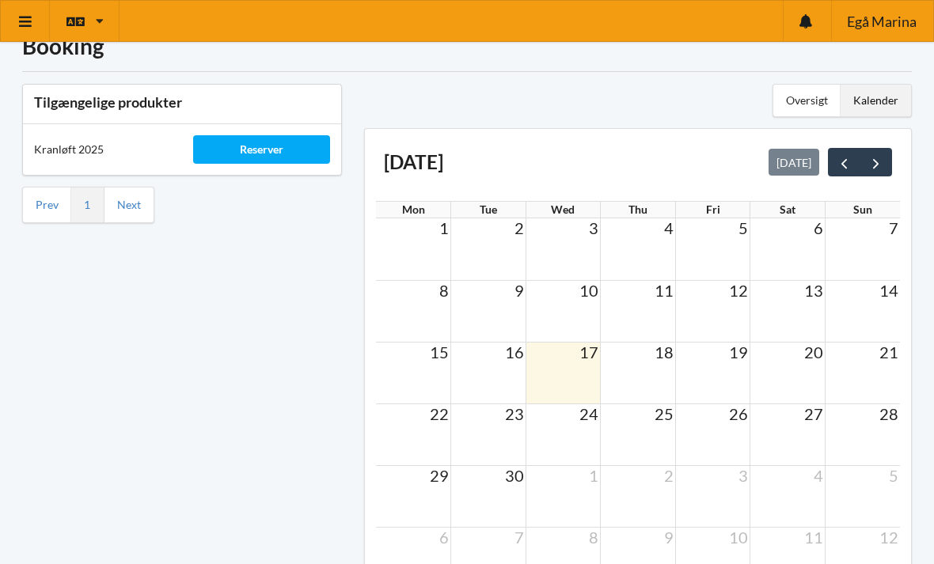
scroll to position [25, 0]
click at [879, 162] on span "next" at bounding box center [875, 162] width 17 height 17
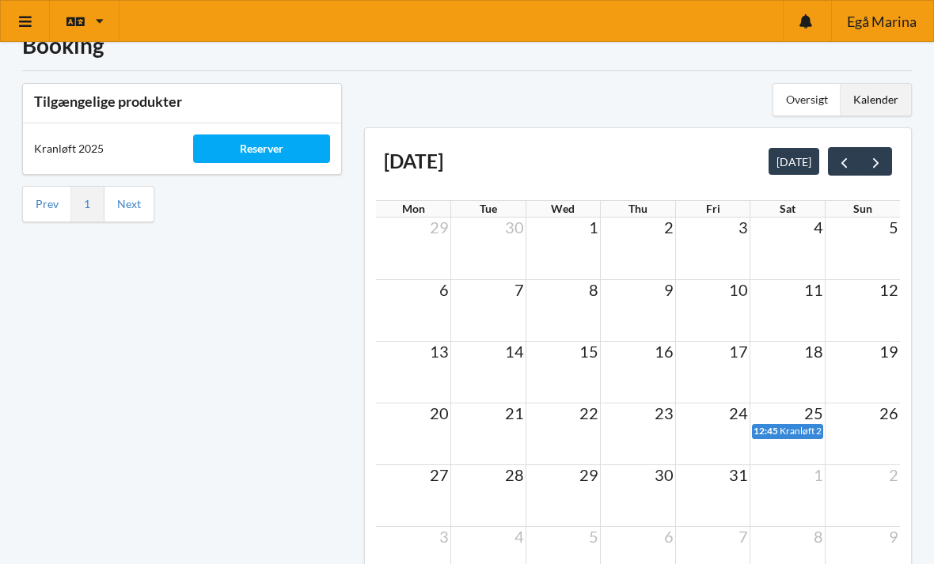
click at [792, 430] on span "Kranløft 2025" at bounding box center [808, 431] width 59 height 12
click at [886, 103] on div "Kalender" at bounding box center [875, 100] width 70 height 32
click at [824, 99] on div "Oversigt" at bounding box center [806, 100] width 67 height 32
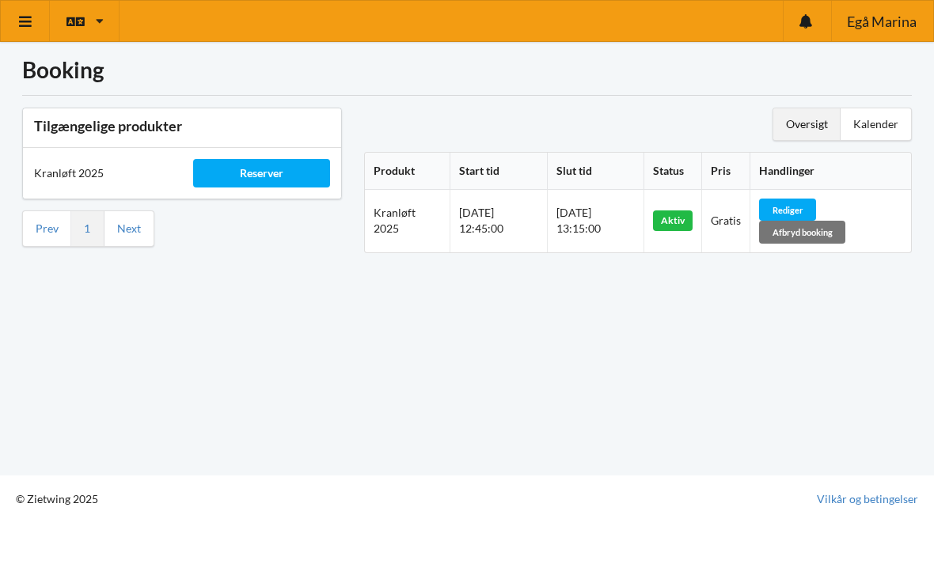
scroll to position [9, 0]
click at [37, 22] on link at bounding box center [25, 21] width 49 height 40
